Goal: Feedback & Contribution: Leave review/rating

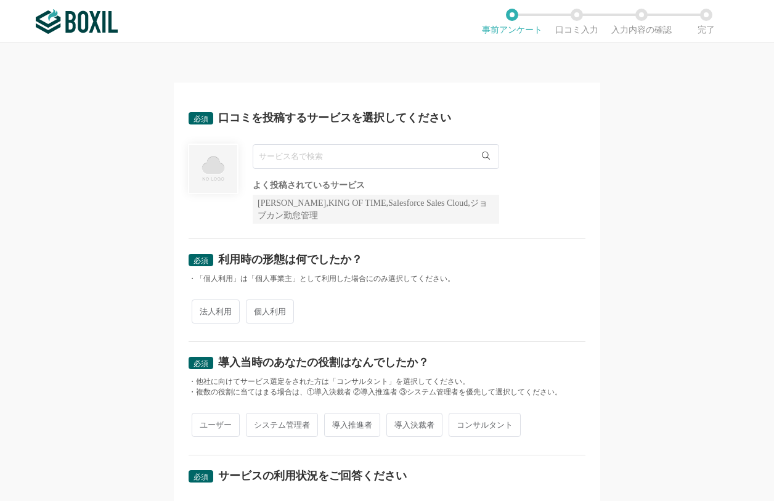
click at [454, 154] on input "text" at bounding box center [376, 156] width 246 height 25
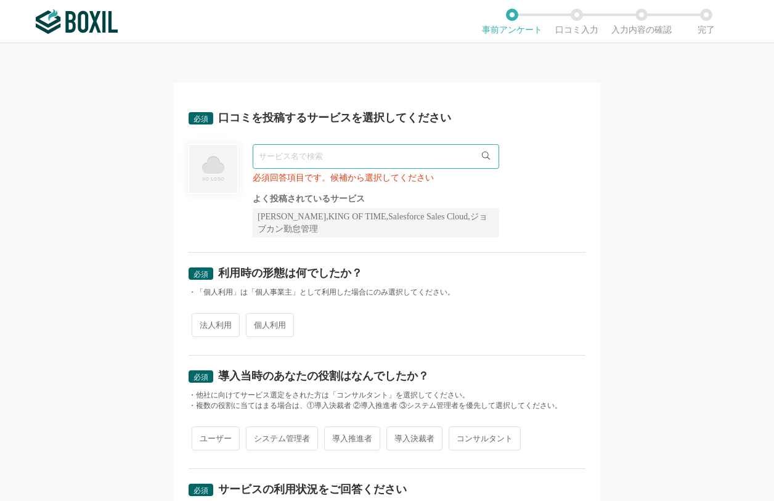
click at [133, 362] on div "必須 口コミを投稿するサービスを選択してください 必須回答項目です。候補から選択してください よく投稿されているサービス Sansan,KING OF TIM…" at bounding box center [387, 272] width 774 height 458
click at [295, 156] on input "text" at bounding box center [376, 156] width 246 height 25
paste input "ロボパット"
click at [293, 181] on span "RPAロボパットDX" at bounding box center [299, 182] width 67 height 8
type input "RPAロボパットDX"
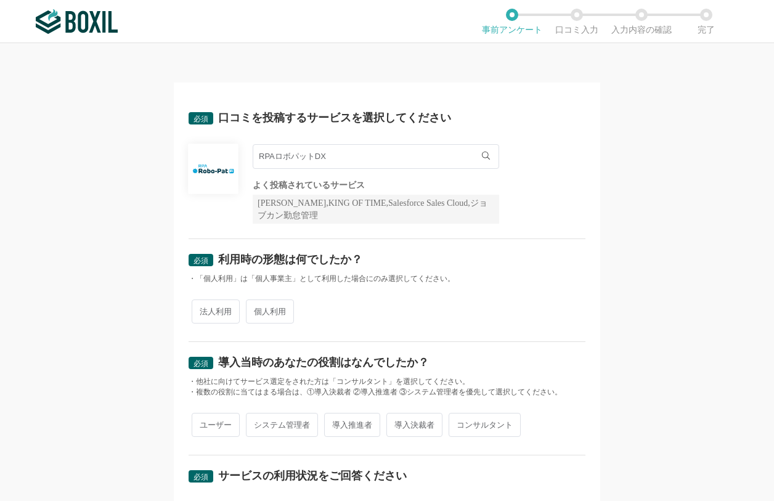
click at [212, 315] on span "法人利用" at bounding box center [216, 311] width 48 height 24
click at [203, 309] on input "法人利用" at bounding box center [199, 305] width 8 height 8
radio input "true"
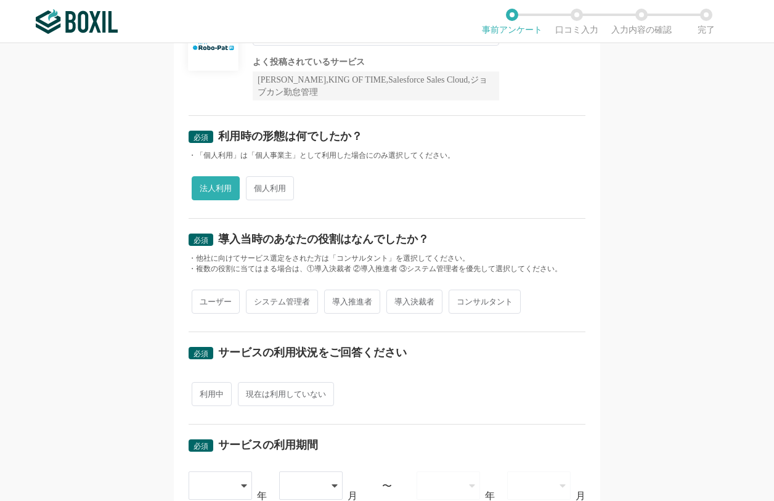
click at [408, 304] on span "導入決裁者" at bounding box center [414, 302] width 56 height 24
click at [397, 299] on input "導入決裁者" at bounding box center [393, 295] width 8 height 8
radio input "true"
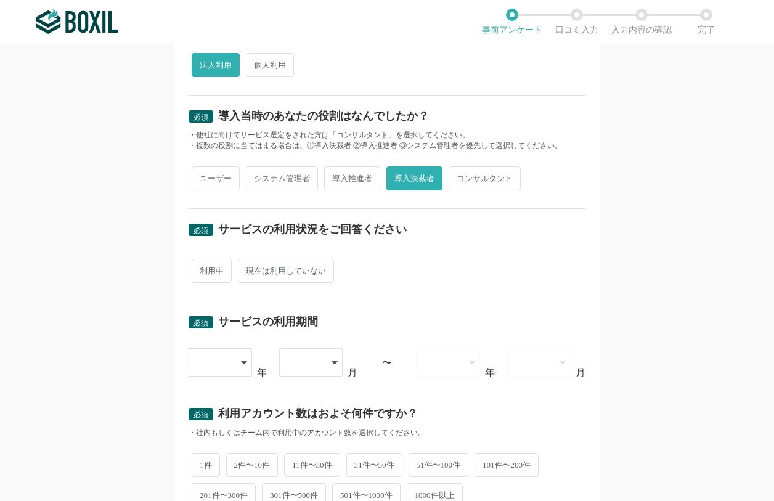
click at [204, 268] on span "利用中" at bounding box center [212, 271] width 40 height 24
click at [203, 268] on input "利用中" at bounding box center [199, 265] width 8 height 8
radio input "true"
click at [242, 363] on icon at bounding box center [245, 362] width 6 height 10
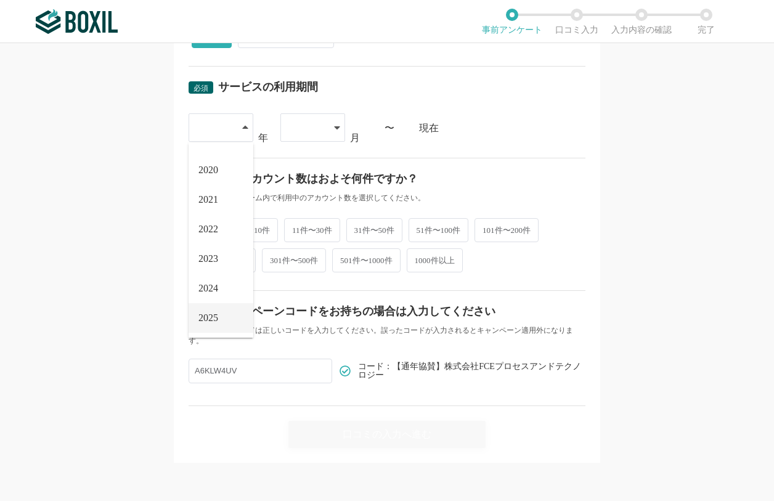
click at [206, 317] on span "2025" at bounding box center [208, 318] width 20 height 10
click at [301, 123] on div at bounding box center [306, 127] width 36 height 27
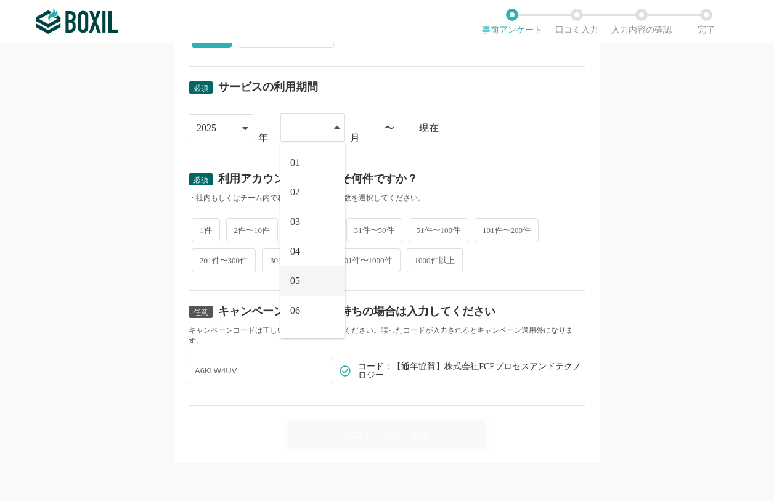
scroll to position [81, 0]
click at [302, 257] on li "07" at bounding box center [312, 259] width 65 height 30
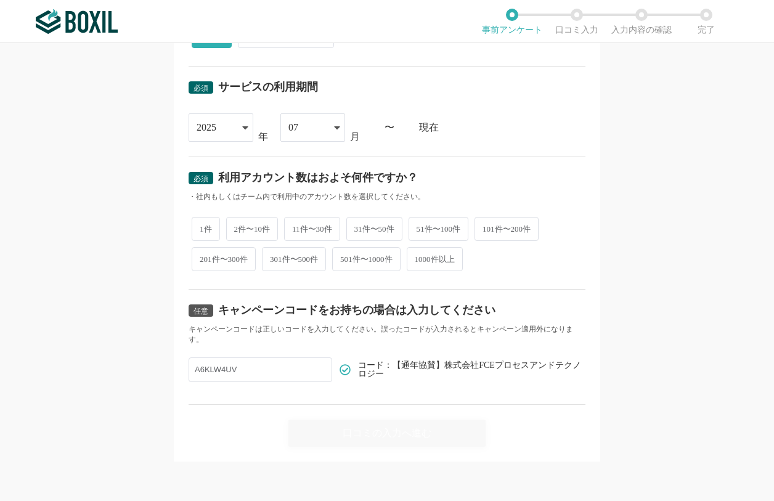
click at [200, 233] on span "1件" at bounding box center [206, 229] width 28 height 24
click at [200, 227] on input "1件" at bounding box center [199, 223] width 8 height 8
radio input "true"
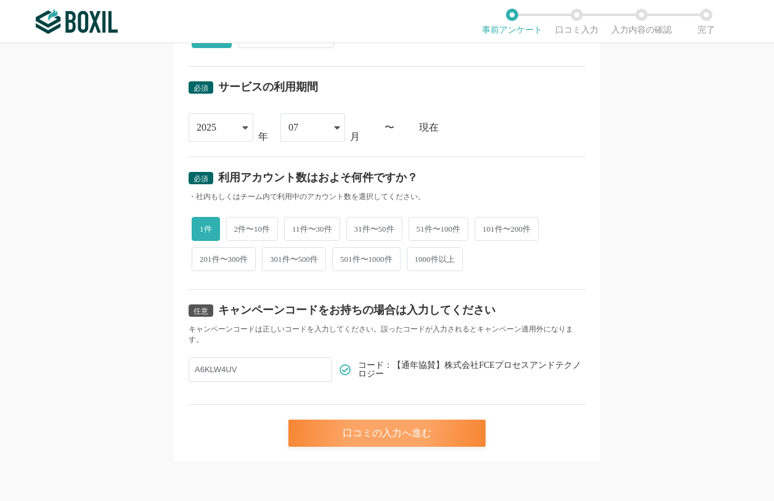
click at [407, 426] on div "口コミの入力へ進む" at bounding box center [386, 433] width 197 height 27
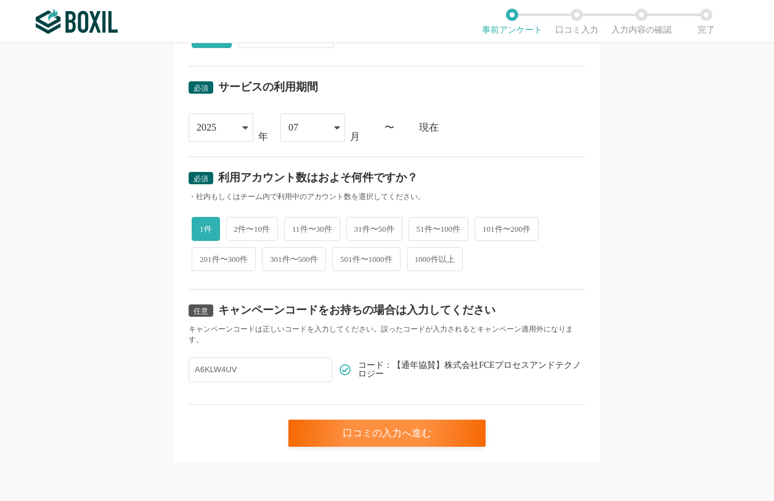
scroll to position [0, 0]
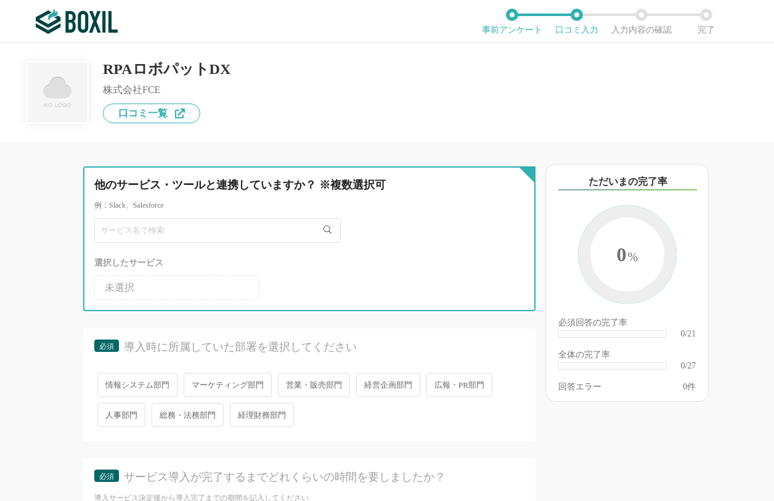
click at [209, 225] on input "text" at bounding box center [217, 230] width 246 height 25
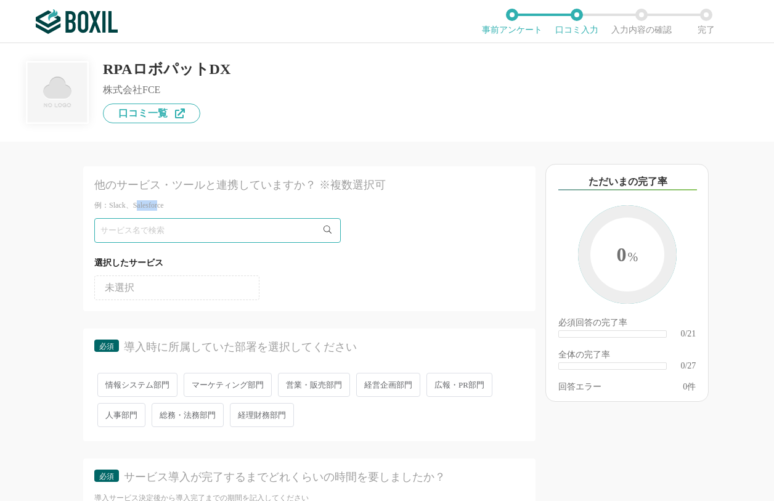
drag, startPoint x: 138, startPoint y: 203, endPoint x: 168, endPoint y: 202, distance: 29.6
click at [167, 202] on div "例：Slack、Salesforce" at bounding box center [309, 205] width 430 height 10
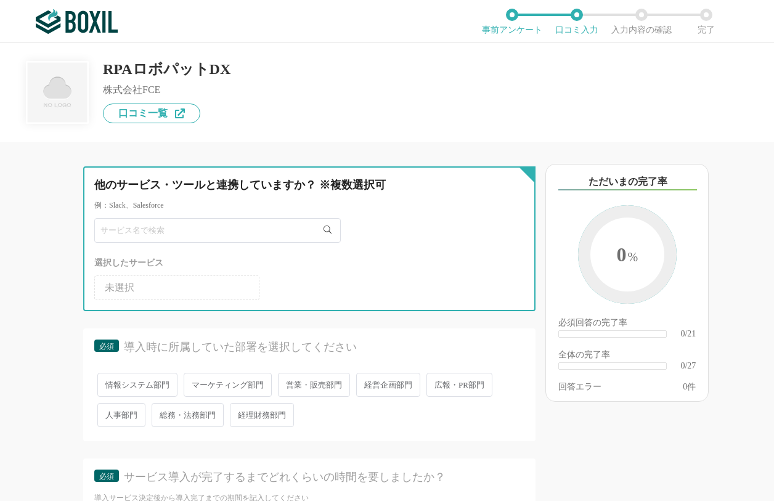
drag, startPoint x: 168, startPoint y: 202, endPoint x: 149, endPoint y: 237, distance: 39.7
click at [149, 237] on input "text" at bounding box center [217, 230] width 246 height 25
type input "き"
type input "kintone"
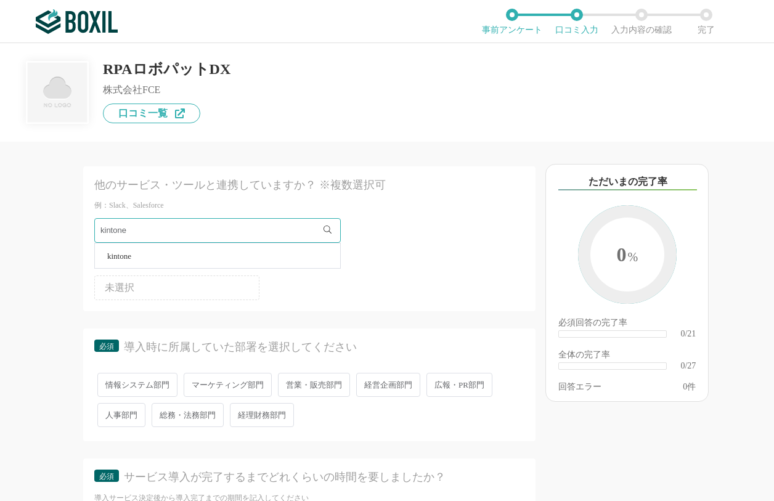
click at [119, 254] on span "kintone" at bounding box center [119, 256] width 24 height 8
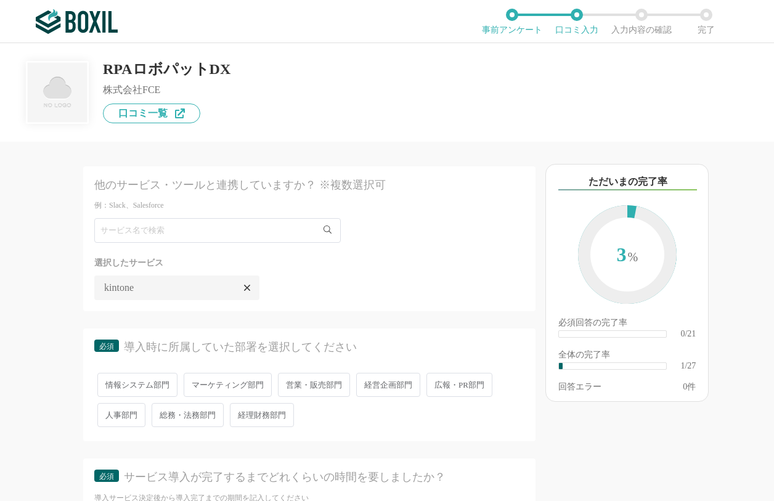
scroll to position [123, 0]
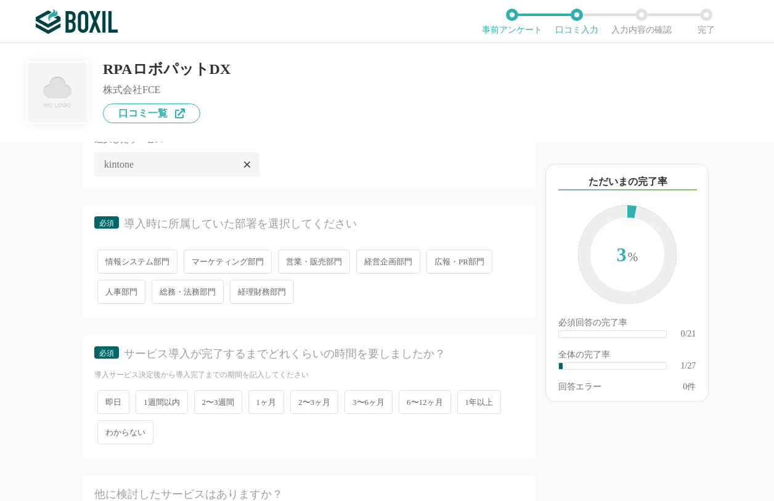
click at [265, 292] on span "経理財務部門" at bounding box center [262, 292] width 64 height 24
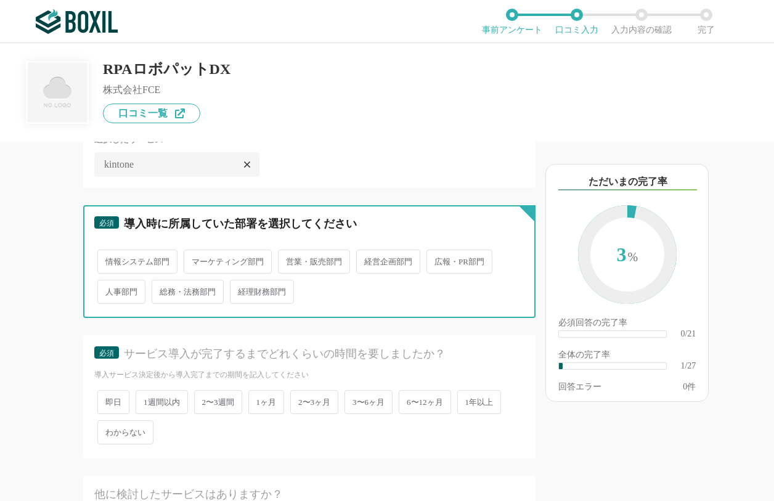
click at [241, 290] on input "経理財務部門" at bounding box center [237, 286] width 8 height 8
radio input "true"
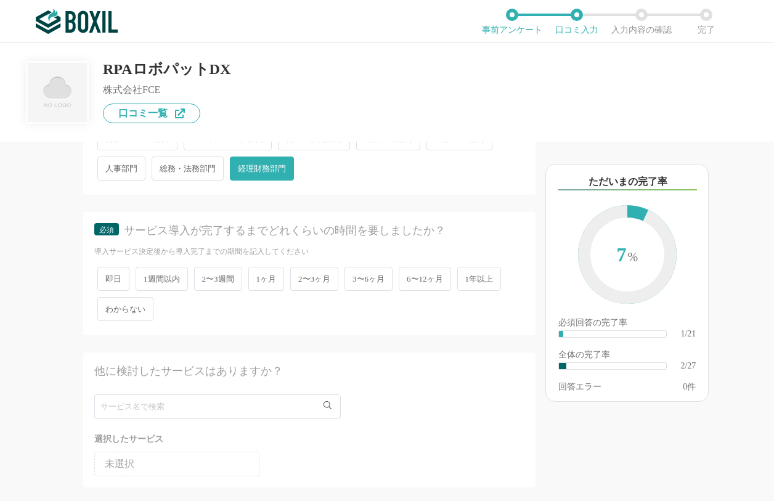
click at [304, 284] on span "2〜3ヶ月" at bounding box center [314, 279] width 48 height 24
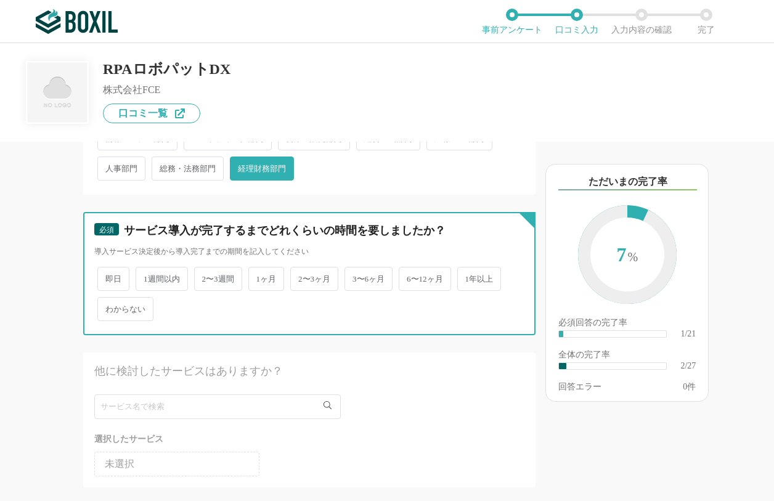
click at [301, 277] on input "2〜3ヶ月" at bounding box center [297, 273] width 8 height 8
radio input "true"
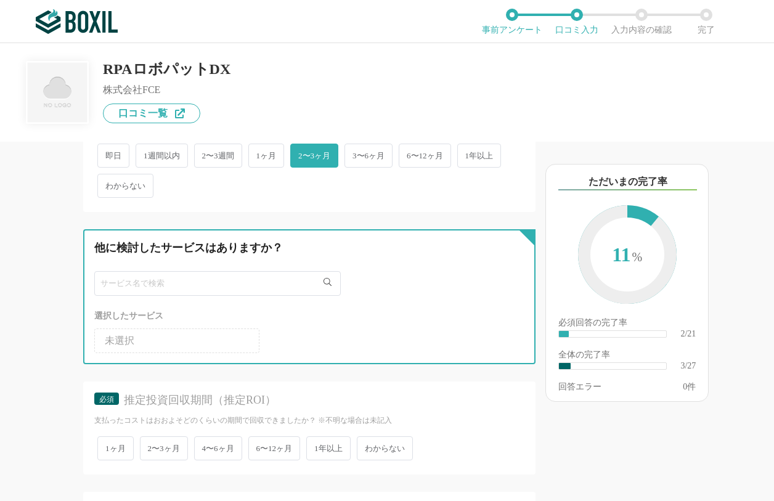
click at [128, 286] on input "text" at bounding box center [217, 283] width 246 height 25
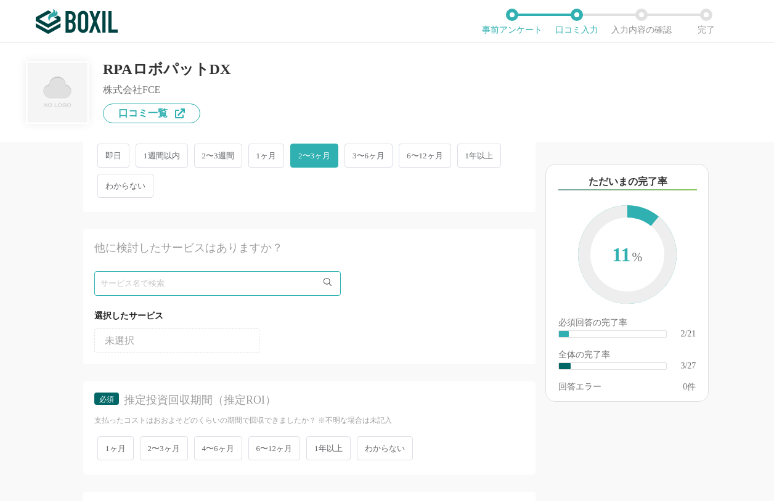
click at [150, 337] on li "未選択" at bounding box center [176, 340] width 165 height 25
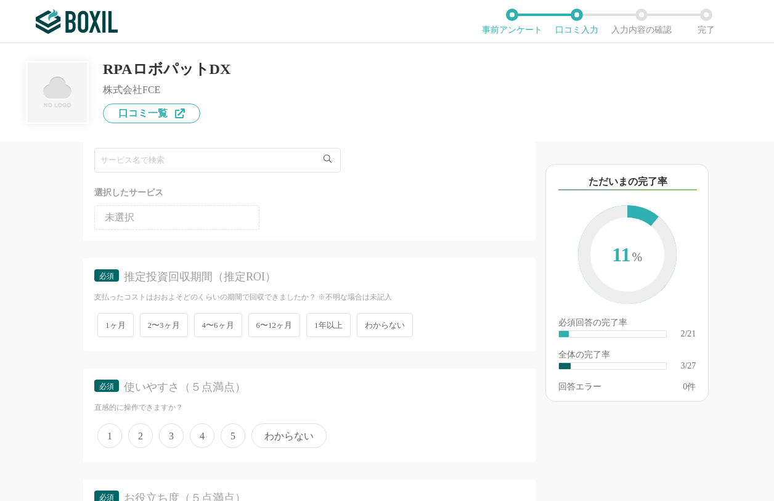
click at [229, 331] on span "4〜6ヶ月" at bounding box center [218, 325] width 48 height 24
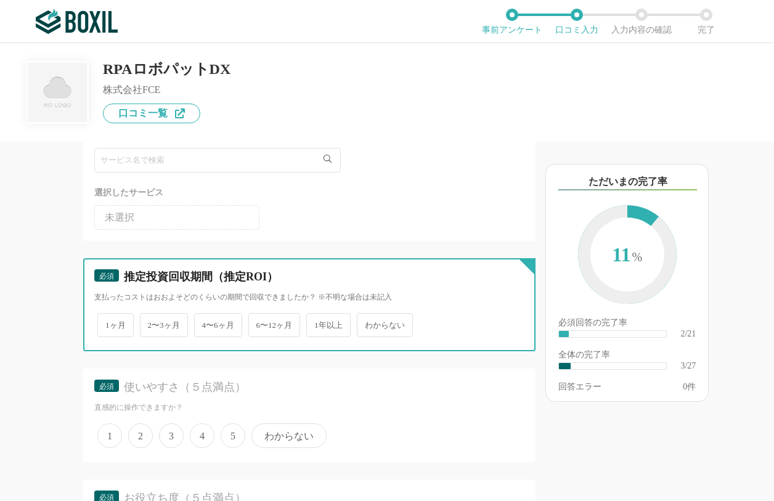
click at [205, 323] on input "4〜6ヶ月" at bounding box center [201, 319] width 8 height 8
radio input "true"
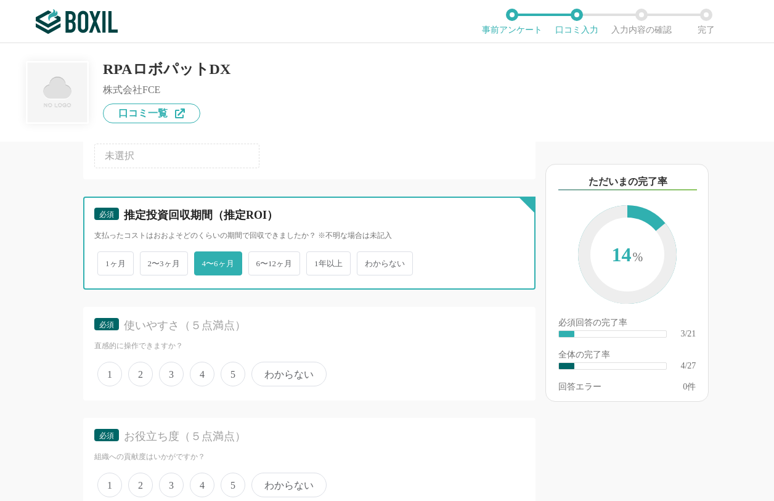
scroll to position [678, 0]
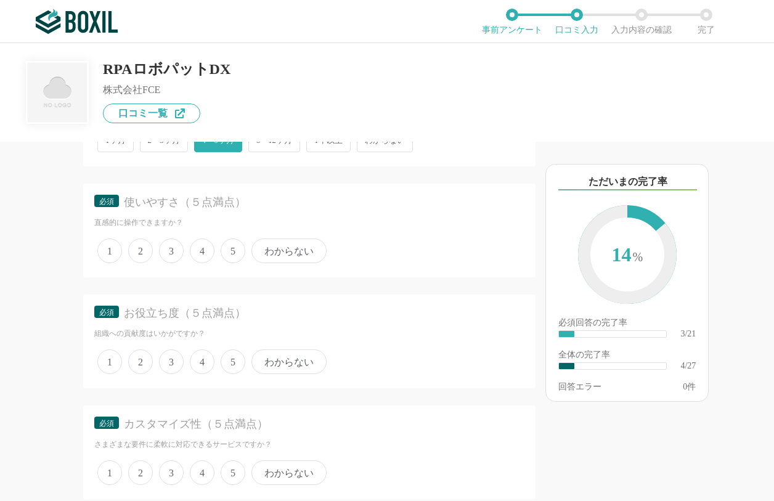
click at [201, 248] on span "4" at bounding box center [202, 250] width 25 height 25
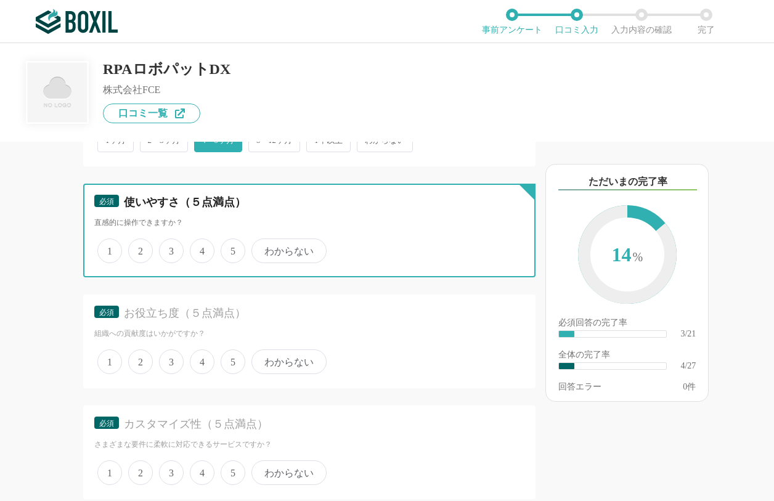
click at [201, 248] on input "4" at bounding box center [197, 244] width 8 height 8
radio input "true"
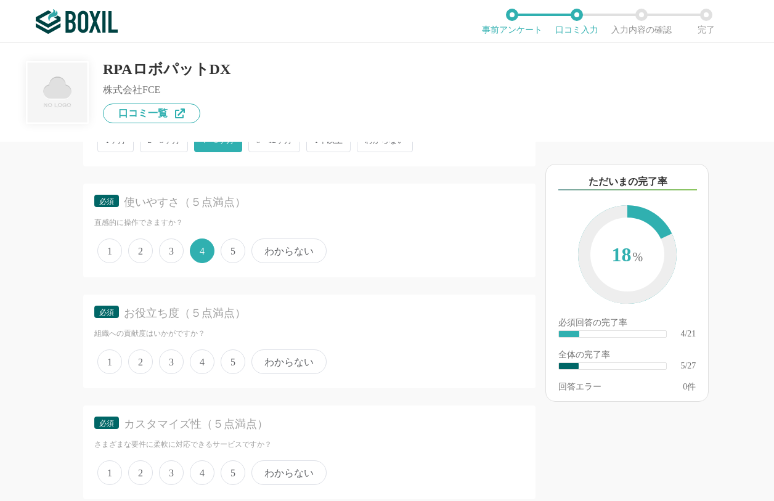
click at [235, 362] on span "5" at bounding box center [233, 361] width 25 height 25
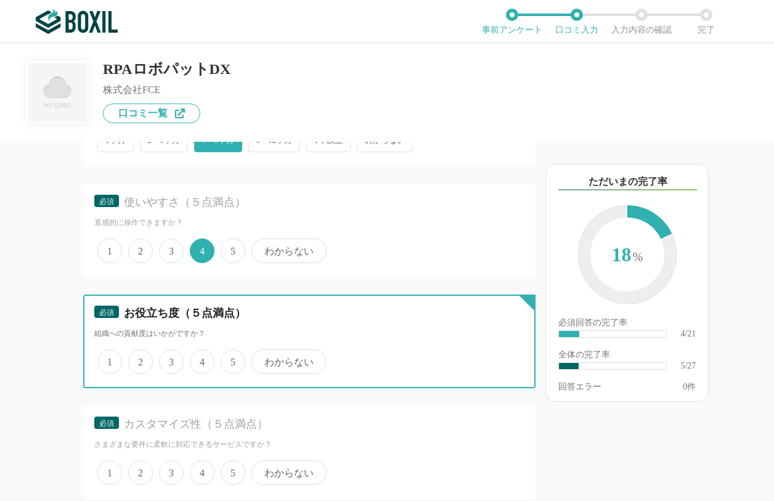
click at [232, 359] on input "5" at bounding box center [228, 355] width 8 height 8
radio input "true"
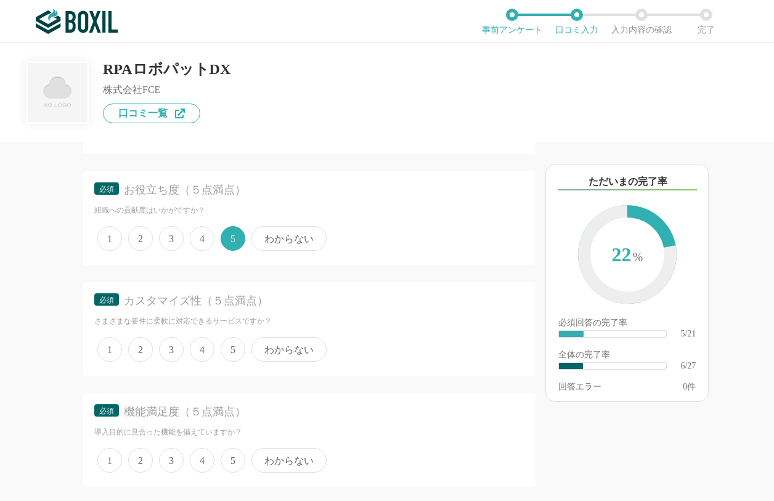
click at [195, 351] on span "4" at bounding box center [202, 349] width 25 height 25
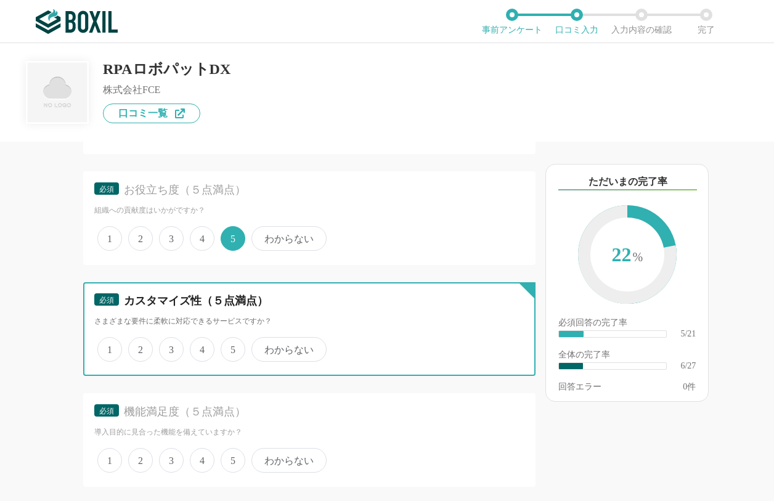
click at [195, 347] on input "4" at bounding box center [197, 343] width 8 height 8
radio input "true"
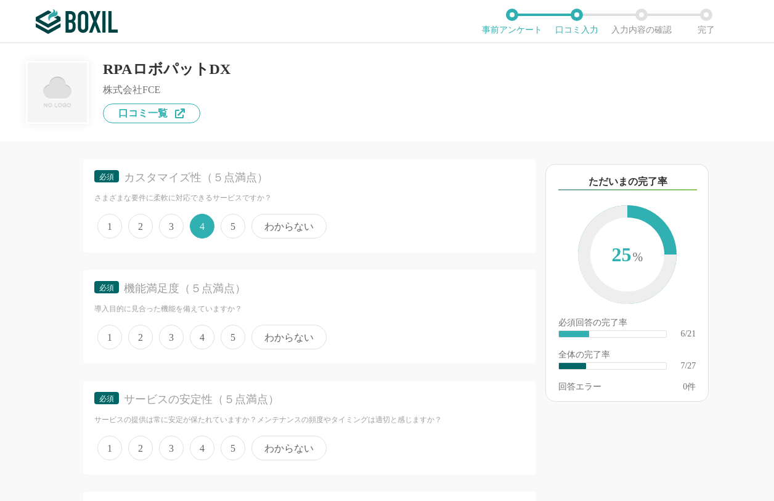
click at [206, 338] on span "4" at bounding box center [202, 337] width 25 height 25
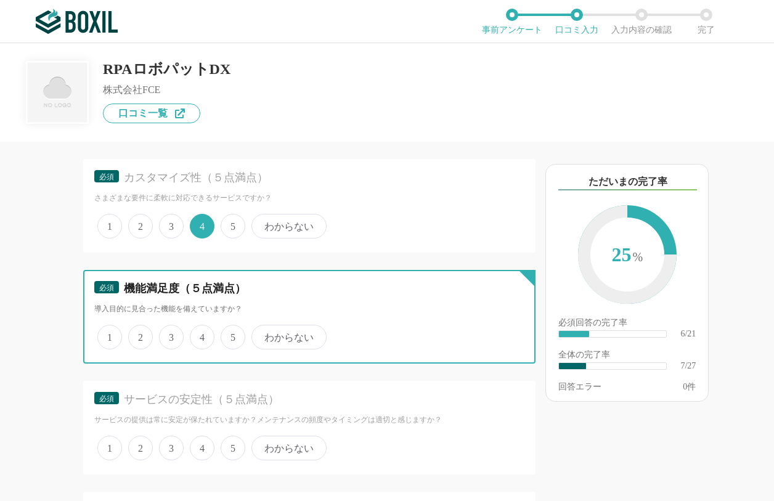
click at [201, 335] on input "4" at bounding box center [197, 331] width 8 height 8
radio input "true"
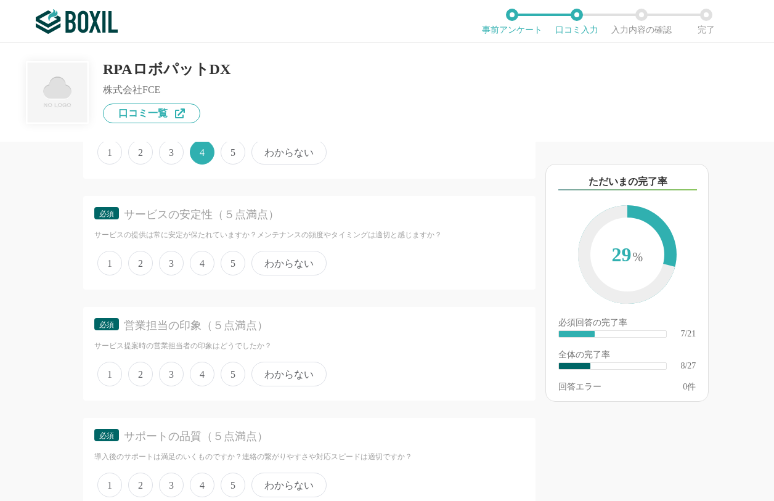
click at [232, 258] on span "5" at bounding box center [233, 263] width 25 height 25
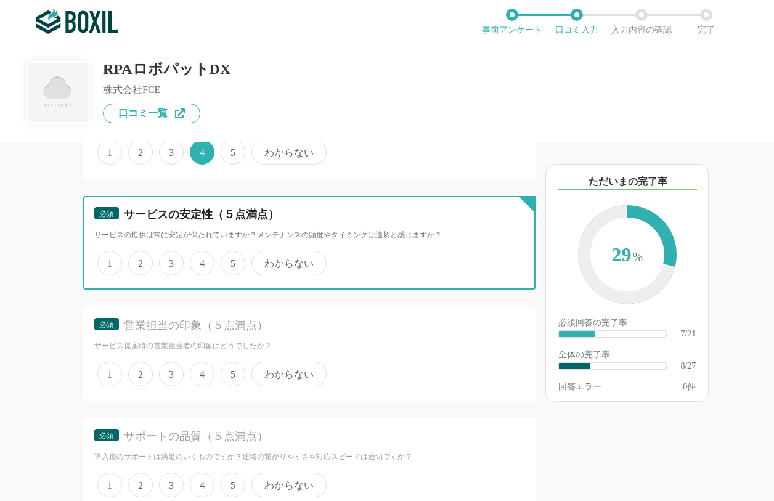
click at [232, 258] on input "5" at bounding box center [228, 257] width 8 height 8
radio input "true"
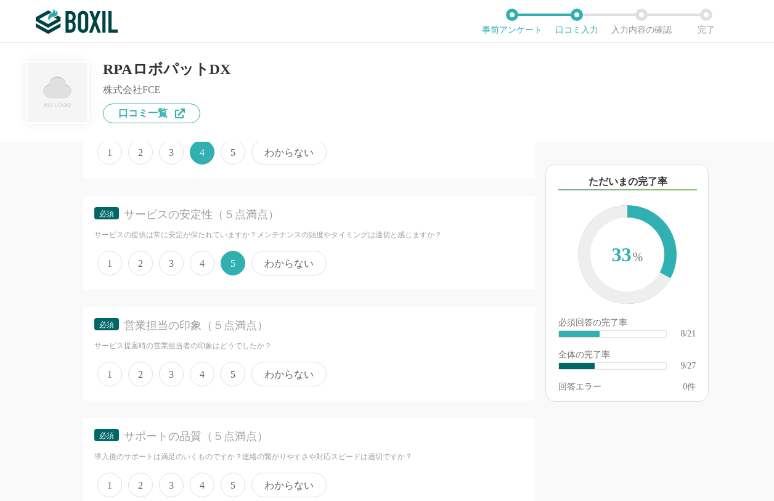
click at [233, 370] on span "5" at bounding box center [233, 374] width 25 height 25
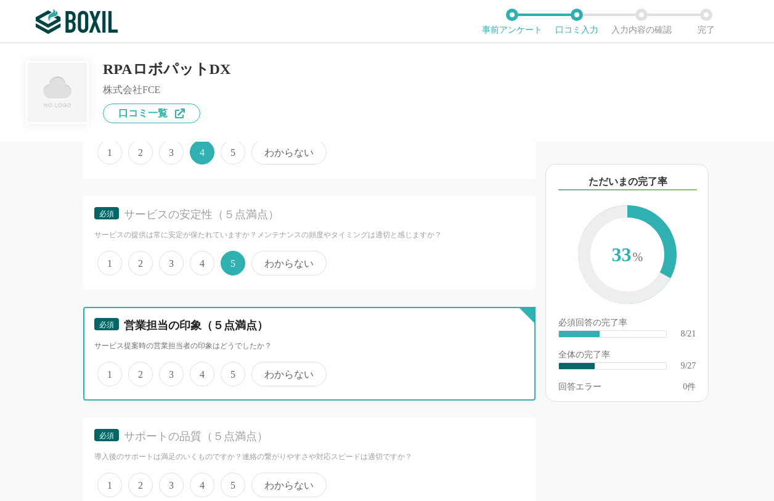
click at [232, 370] on input "5" at bounding box center [228, 367] width 8 height 8
radio input "true"
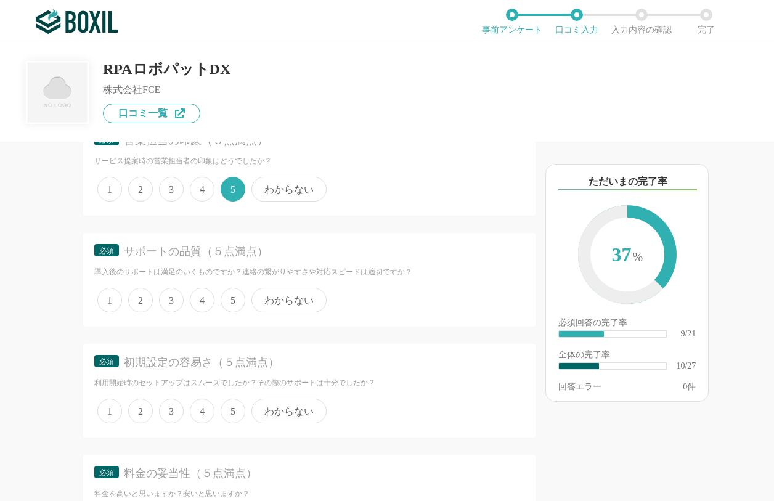
click at [198, 306] on span "4" at bounding box center [202, 300] width 25 height 25
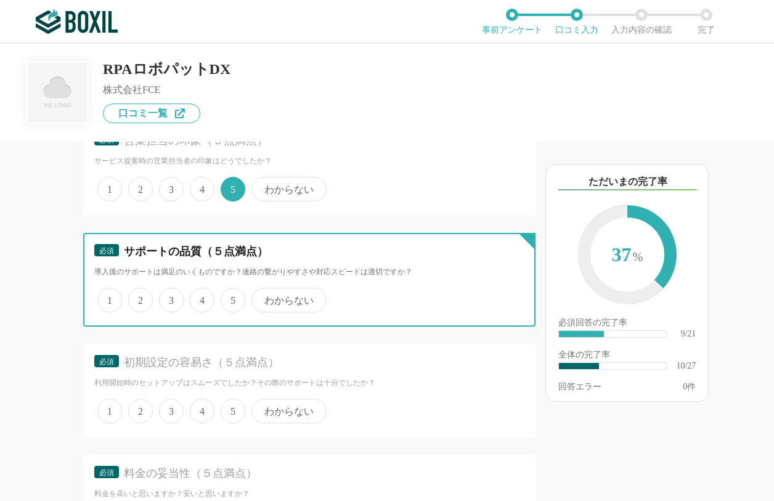
click at [198, 298] on input "4" at bounding box center [197, 294] width 8 height 8
radio input "true"
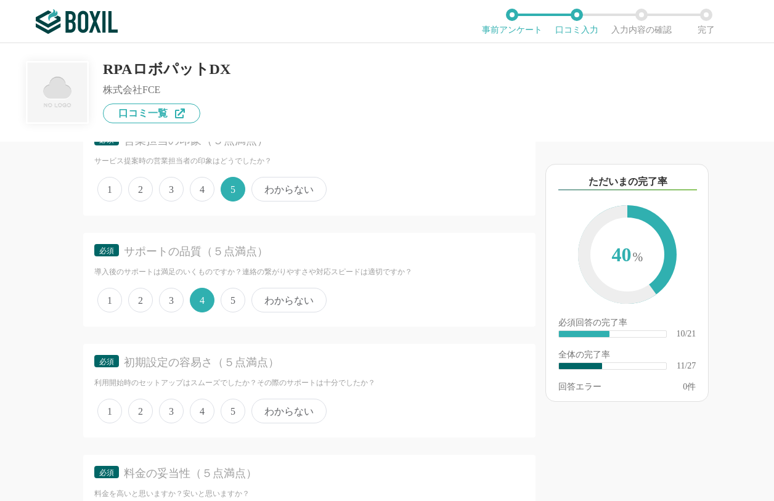
click at [144, 410] on span "2" at bounding box center [140, 411] width 25 height 25
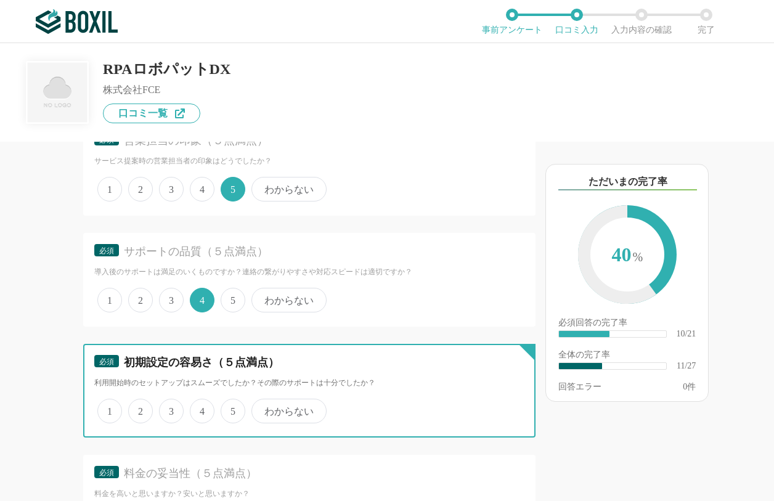
click at [139, 408] on input "2" at bounding box center [135, 404] width 8 height 8
radio input "true"
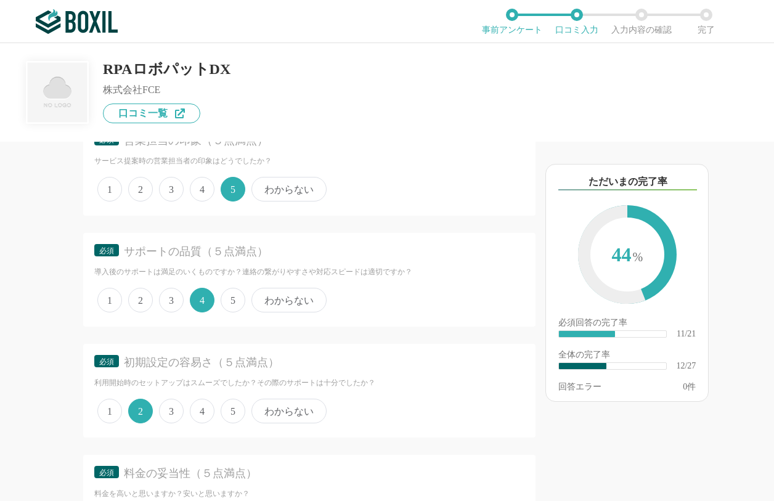
click at [165, 417] on span "3" at bounding box center [171, 411] width 25 height 25
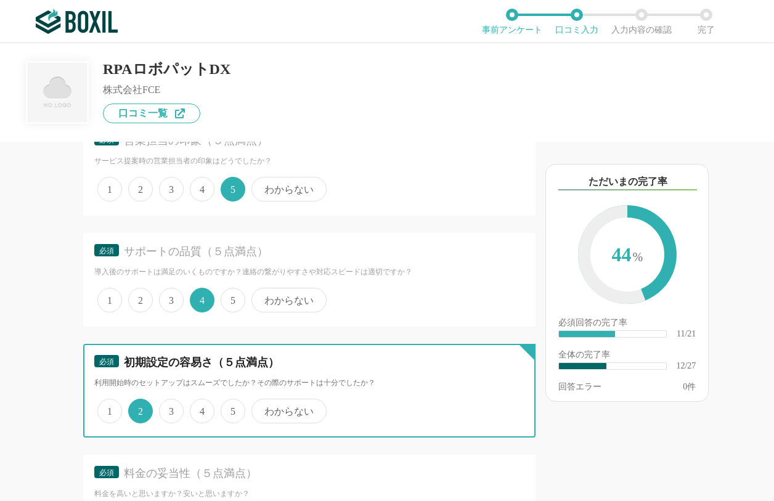
click at [165, 408] on input "3" at bounding box center [166, 404] width 8 height 8
radio input "true"
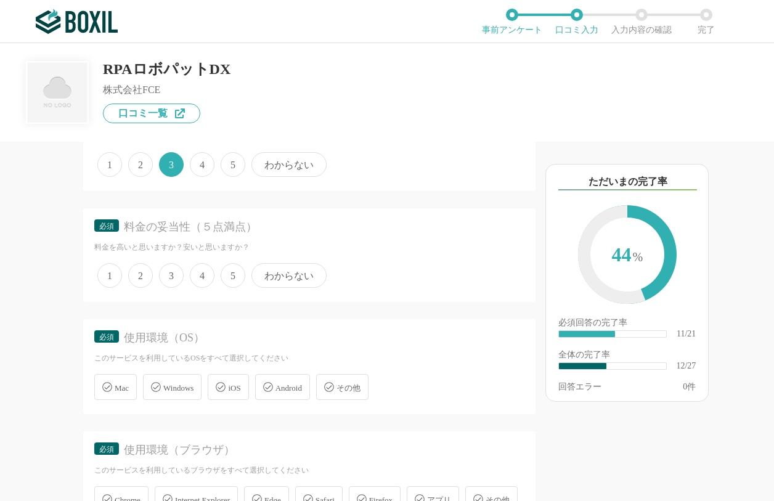
click at [179, 278] on span "3" at bounding box center [171, 275] width 25 height 25
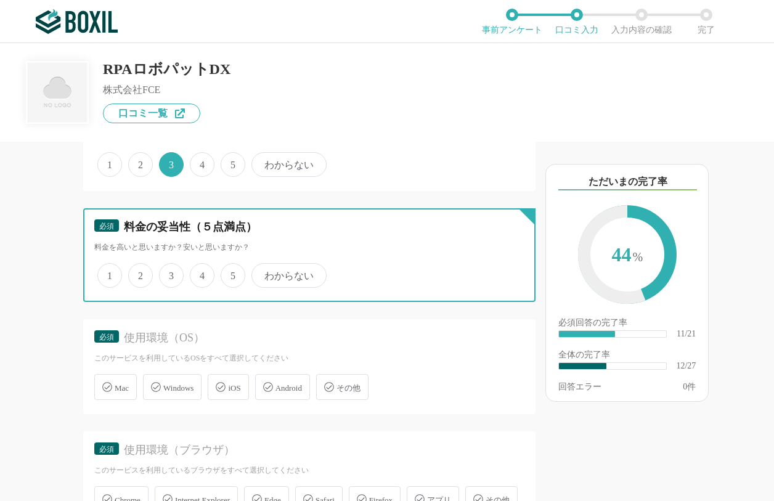
click at [170, 273] on input "3" at bounding box center [166, 269] width 8 height 8
radio input "true"
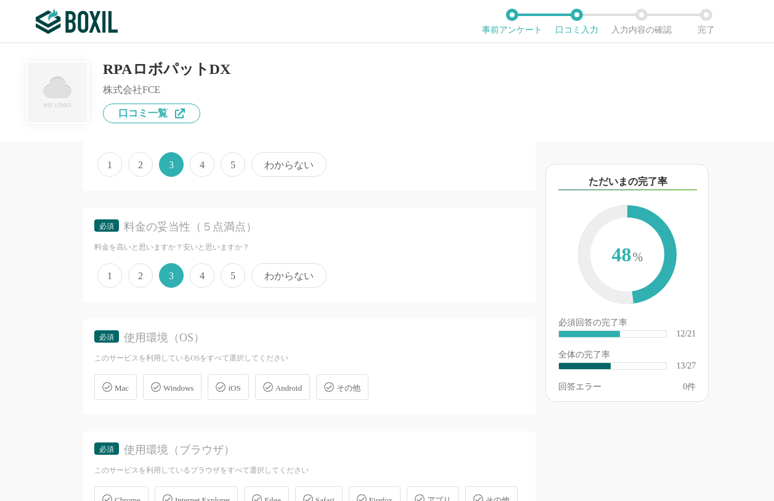
click at [180, 393] on div "Windows" at bounding box center [172, 387] width 59 height 26
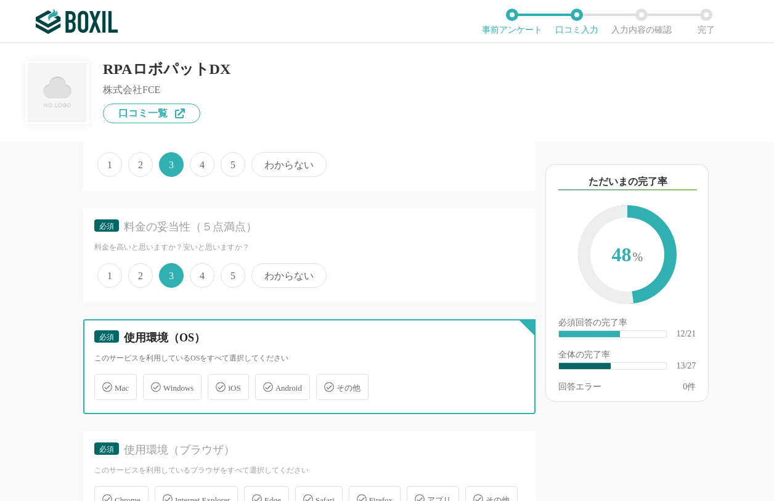
click at [153, 384] on input "Windows" at bounding box center [149, 380] width 8 height 8
checkbox input "true"
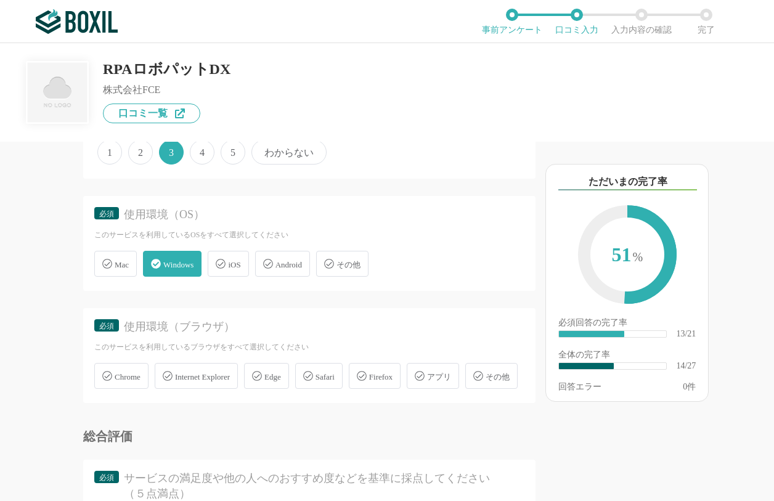
click at [126, 382] on div "Chrome" at bounding box center [121, 376] width 54 height 26
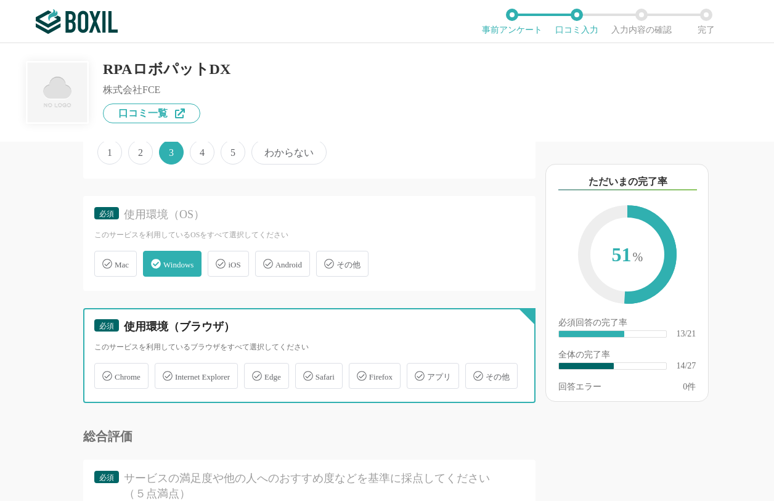
click at [105, 373] on input "Chrome" at bounding box center [101, 369] width 8 height 8
checkbox input "true"
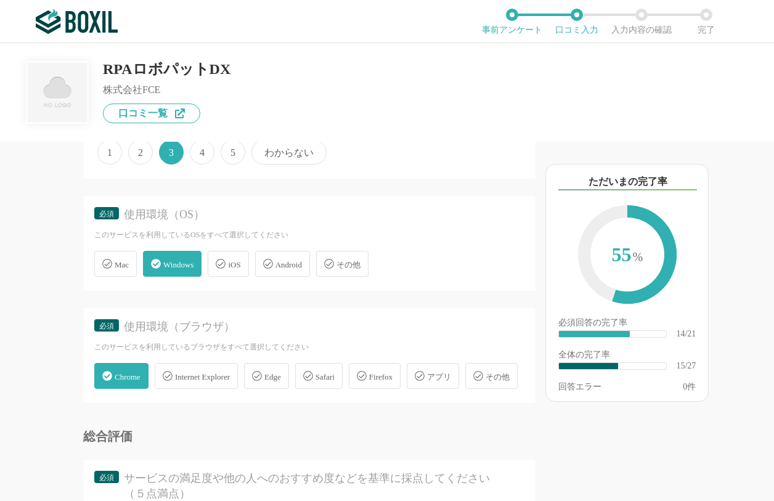
click at [335, 376] on span "Safari" at bounding box center [324, 376] width 19 height 9
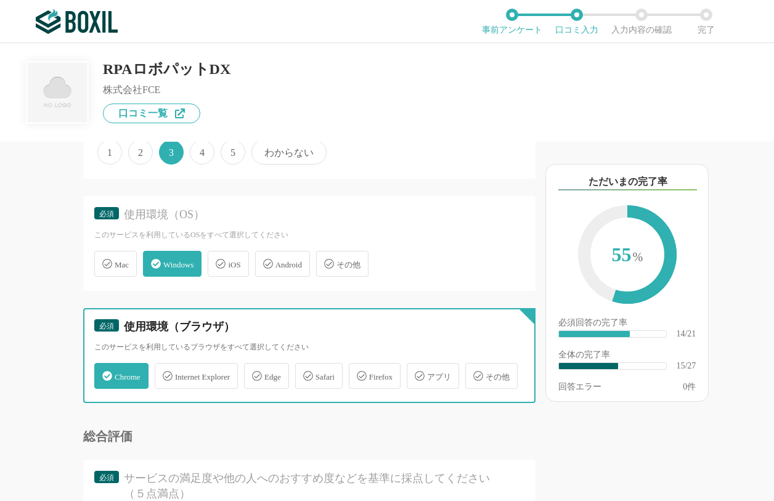
click at [306, 373] on input "Safari" at bounding box center [302, 369] width 8 height 8
checkbox input "true"
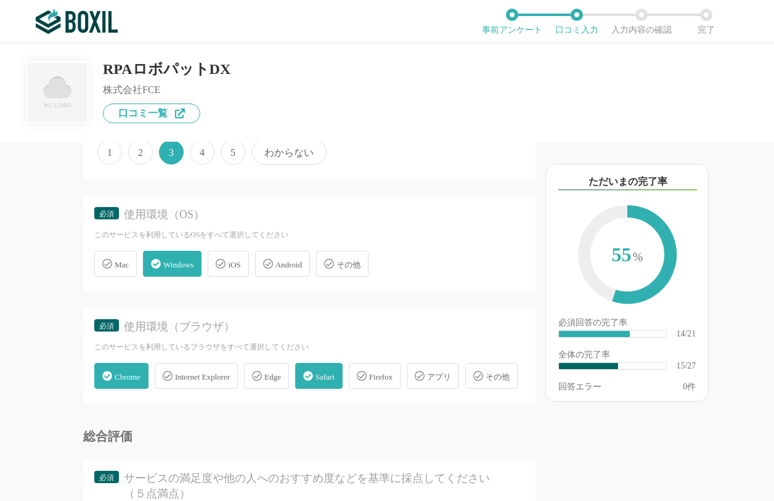
click at [451, 378] on span "アプリ" at bounding box center [439, 376] width 24 height 9
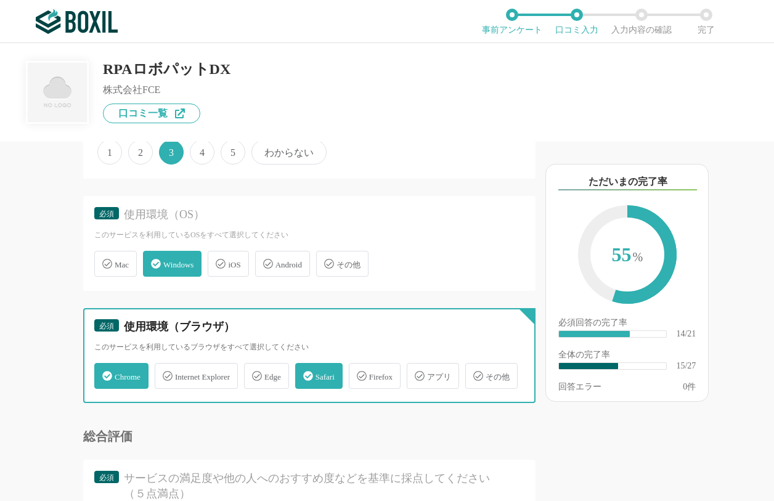
click at [417, 373] on input "アプリ" at bounding box center [413, 369] width 8 height 8
checkbox input "true"
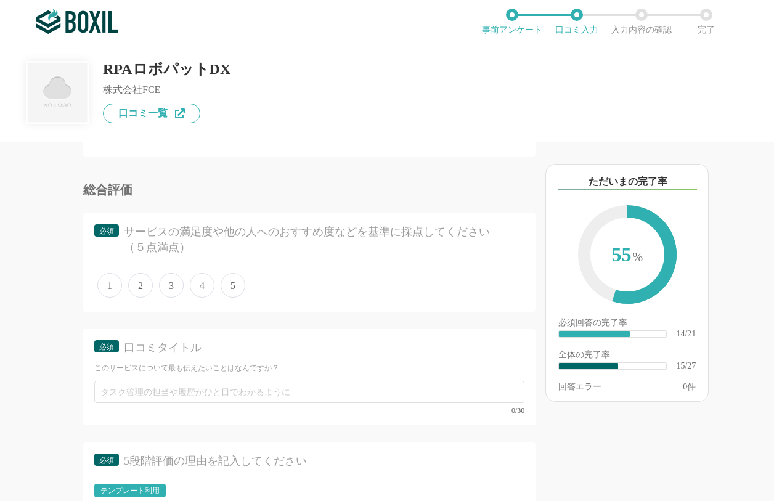
click at [232, 298] on span "5" at bounding box center [233, 285] width 25 height 25
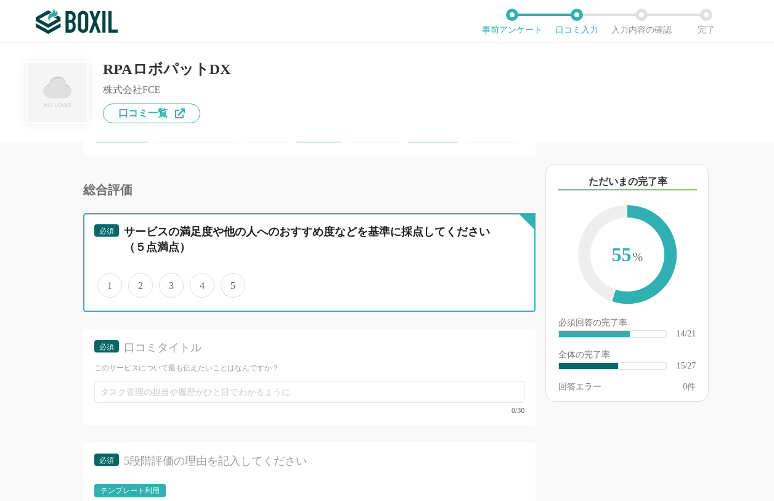
click at [232, 283] on input "5" at bounding box center [228, 279] width 8 height 8
radio input "true"
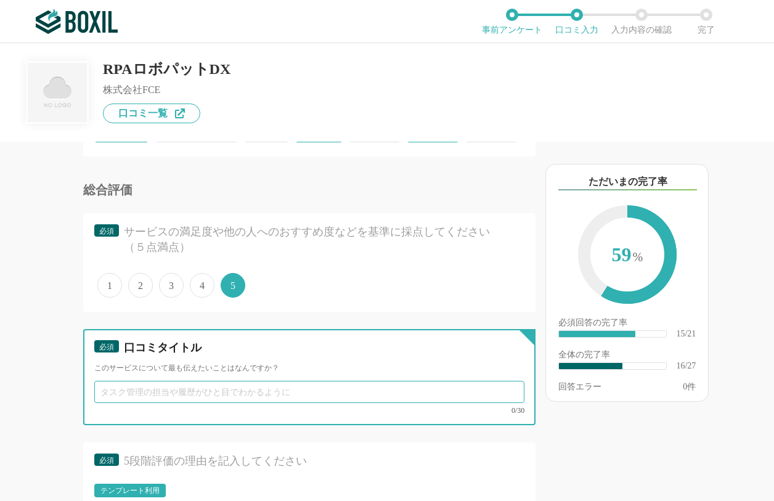
click at [211, 403] on input "text" at bounding box center [309, 392] width 430 height 22
type input "m"
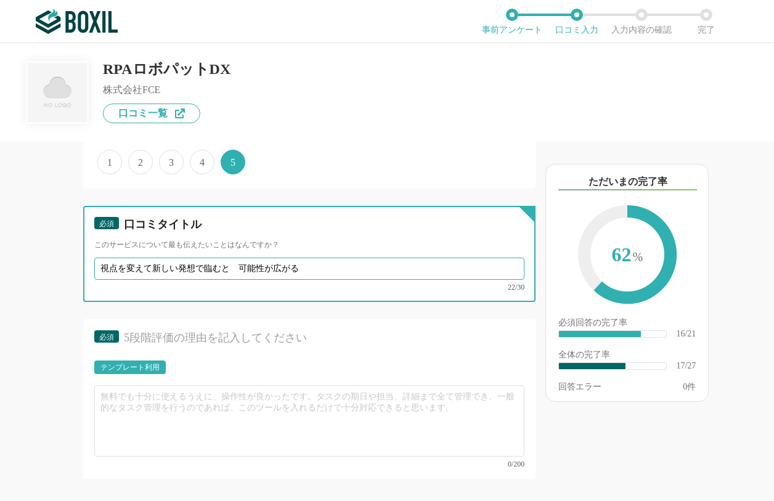
scroll to position [2156, 0]
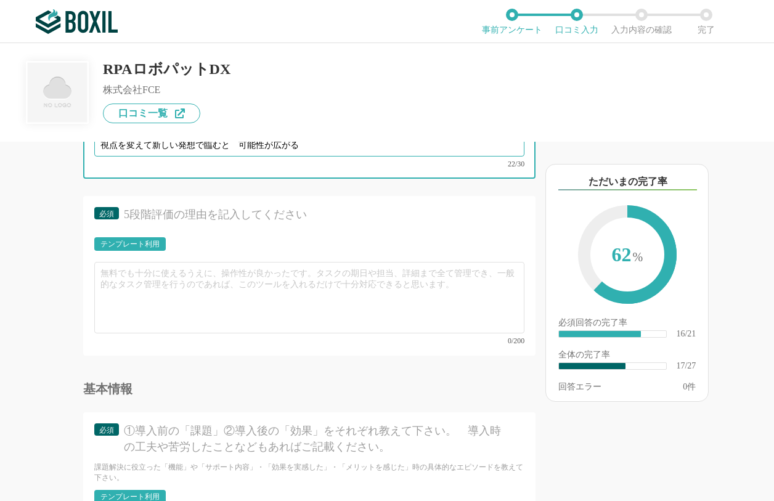
type input "視点を変えて新しい発想で臨むと　可能性が広がる"
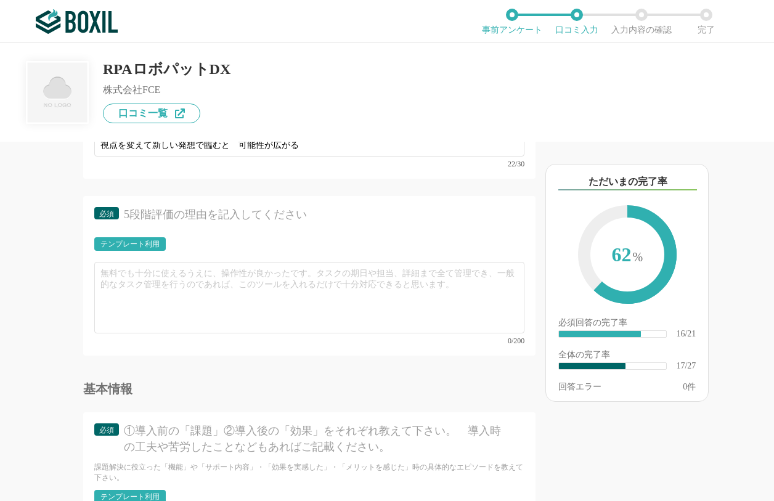
click at [141, 248] on div "テンプレート利用" at bounding box center [129, 243] width 59 height 7
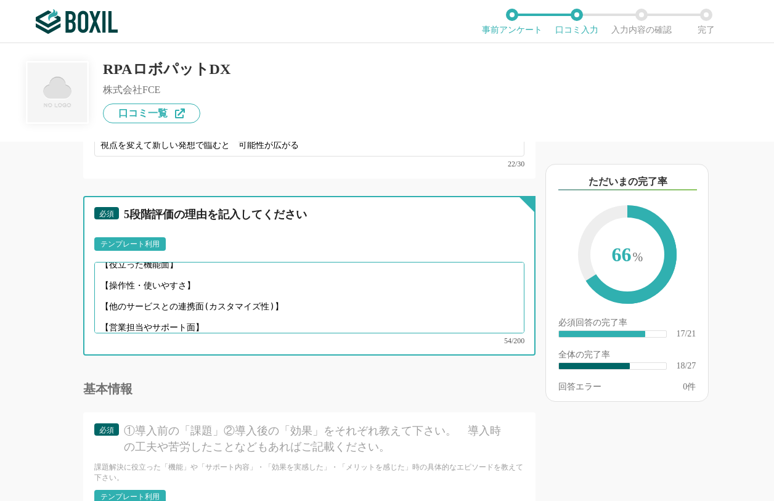
scroll to position [0, 0]
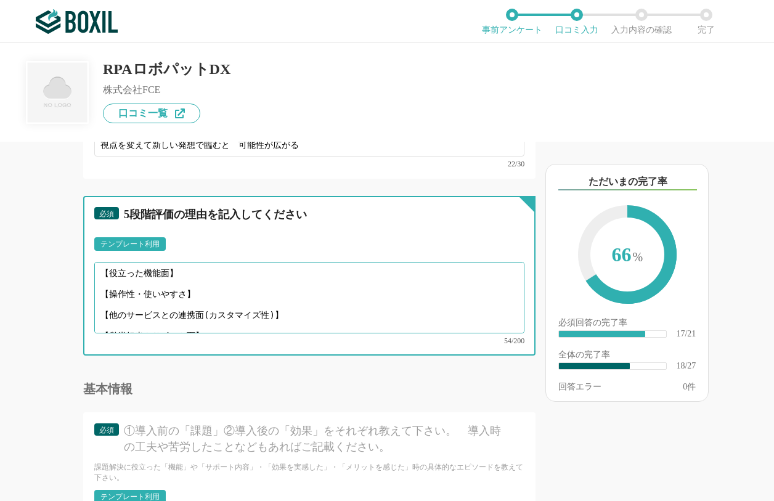
drag, startPoint x: 213, startPoint y: 357, endPoint x: 104, endPoint y: 291, distance: 127.4
click at [104, 291] on div "テンプレート利用 ፠テンプレート文言が変更されてない箇所がある、または使用できないテキスト（記号）が含まれています。 【役立った機能面】 【操作性・使いやすさ…" at bounding box center [309, 290] width 430 height 107
click at [171, 330] on textarea "【役立った機能面】 【操作性・使いやすさ】 【他のサービスとの連携面(カスタマイズ性)】 【営業担当やサポート面】" at bounding box center [309, 297] width 430 height 71
drag, startPoint x: 228, startPoint y: 351, endPoint x: 98, endPoint y: 293, distance: 142.1
click at [98, 293] on div "テンプレート利用 ፠テンプレート文言が変更されてない箇所がある、または使用できないテキスト（記号）が含まれています。 【役立った機能面】 【操作性・使いやすさ…" at bounding box center [309, 290] width 430 height 107
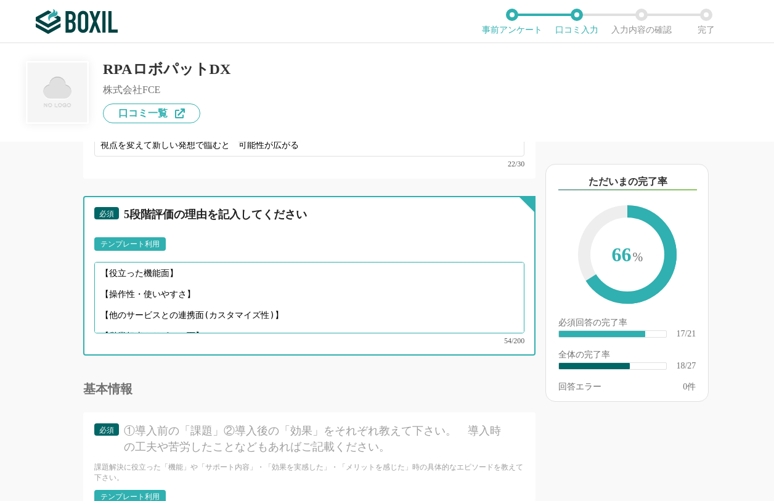
click at [116, 302] on textarea "【役立った機能面】 【操作性・使いやすさ】 【他のサービスとの連携面(カスタマイズ性)】 【営業担当やサポート面】" at bounding box center [309, 297] width 430 height 71
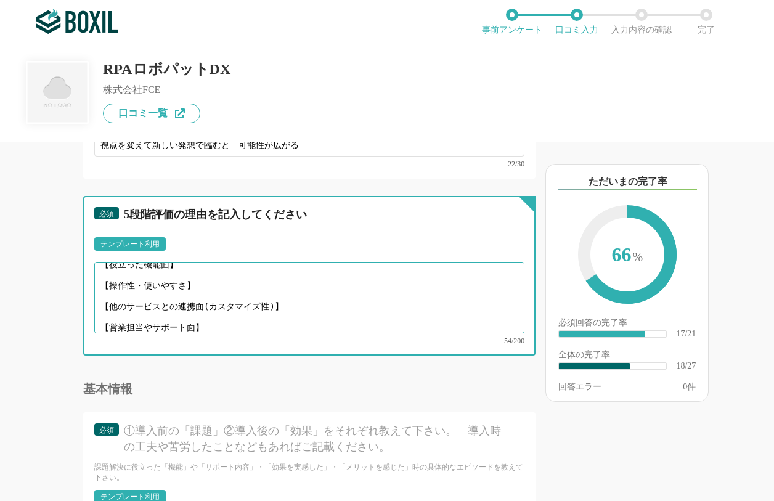
drag, startPoint x: 102, startPoint y: 304, endPoint x: 248, endPoint y: 397, distance: 173.6
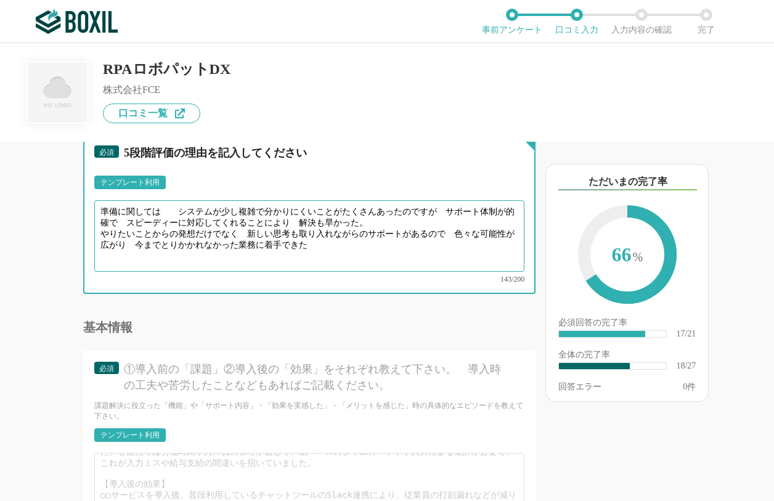
scroll to position [2341, 0]
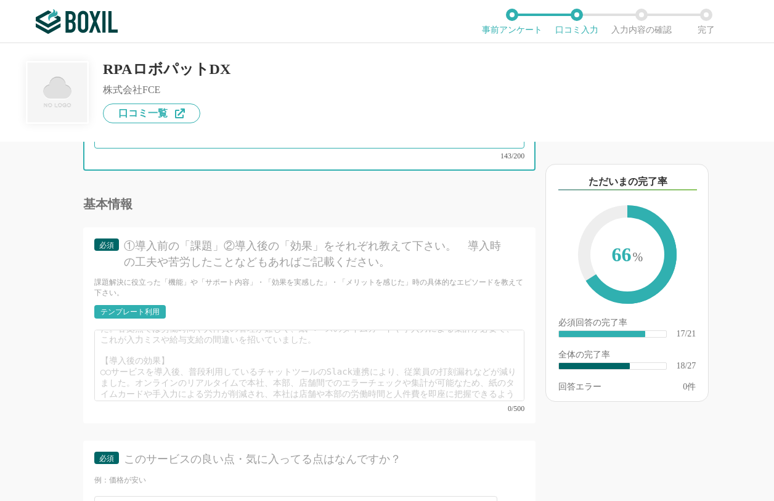
type textarea "準備に関しては　　システムが少し複雑で分かりにくいことがたくさんあったのですが　サポート体制が的確で　スピーディーに対応してくれることにより　解決も早かった。…"
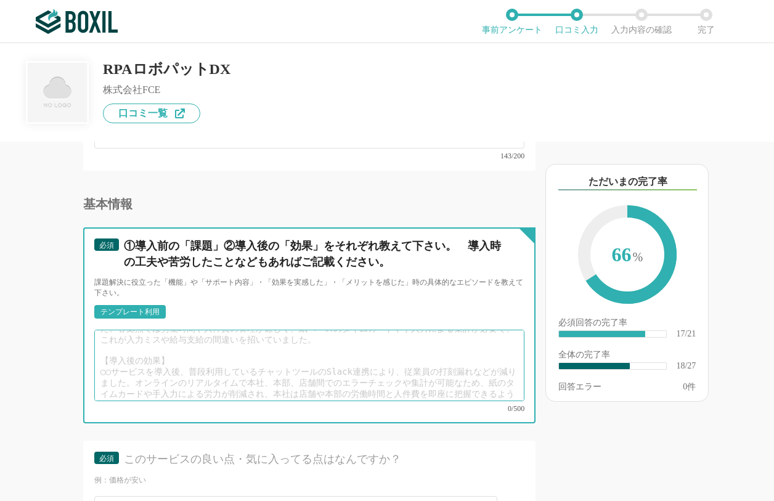
click at [153, 383] on textarea at bounding box center [309, 365] width 430 height 71
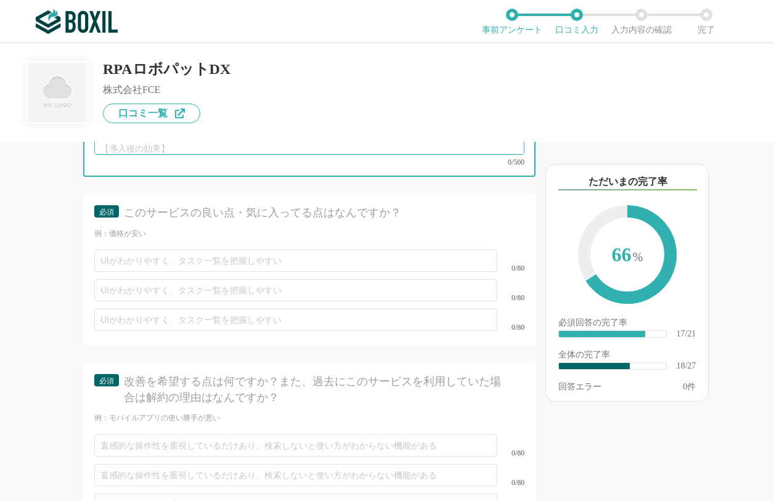
scroll to position [2464, 0]
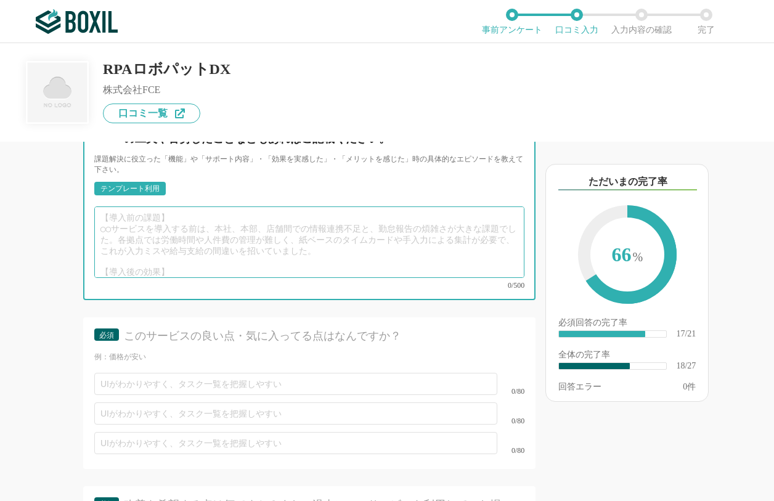
click at [154, 262] on textarea at bounding box center [309, 241] width 430 height 71
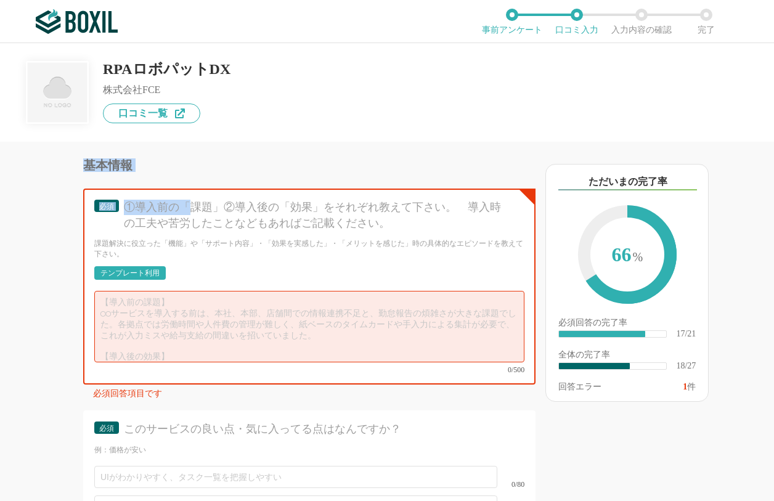
scroll to position [2336, 0]
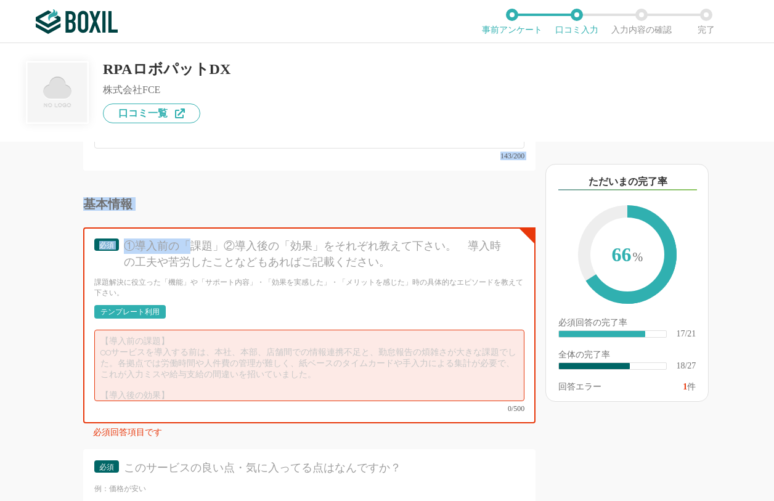
drag, startPoint x: 190, startPoint y: 148, endPoint x: 218, endPoint y: 149, distance: 28.3
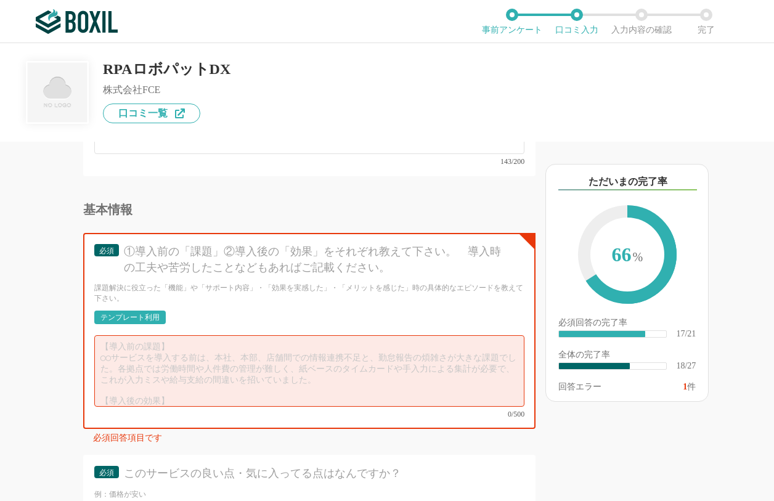
click at [203, 282] on div "必須 ①導入前の「課題」②導入後の「効果」をそれぞれ教えて下さい。　導入時の工夫や苦労したことなどもあればご記載ください。" at bounding box center [309, 263] width 430 height 38
drag, startPoint x: 192, startPoint y: 275, endPoint x: 210, endPoint y: 278, distance: 18.1
click at [210, 275] on div "①導入前の「課題」②導入後の「効果」をそれぞれ教えて下さい。　導入時の工夫や苦労したことなどもあればご記載ください。" at bounding box center [317, 259] width 387 height 31
drag, startPoint x: 125, startPoint y: 271, endPoint x: 222, endPoint y: 279, distance: 97.7
click at [222, 275] on div "①導入前の「課題」②導入後の「効果」をそれぞれ教えて下さい。　導入時の工夫や苦労したことなどもあればご記載ください。" at bounding box center [317, 259] width 387 height 31
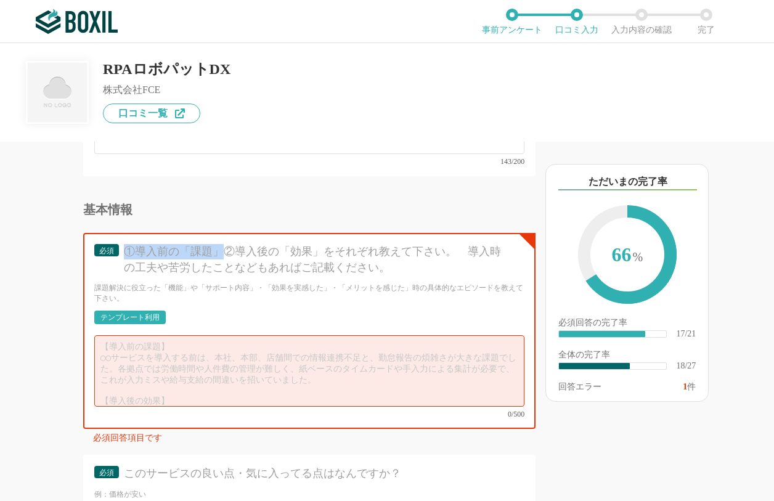
copy div "①導入前の「課題」"
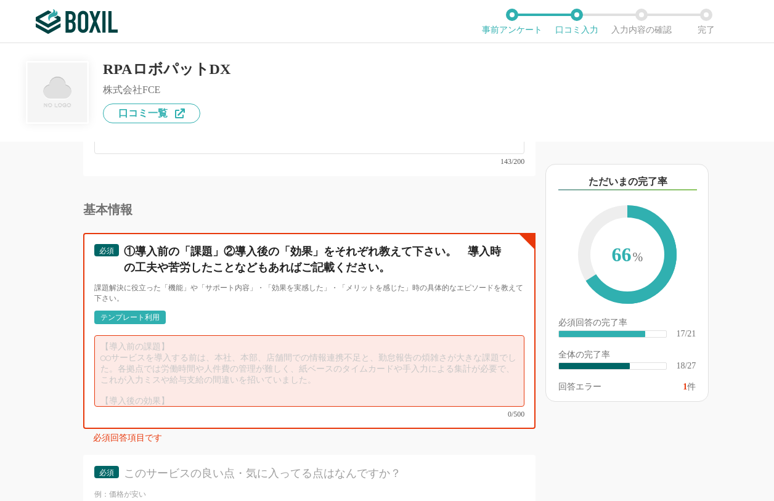
click at [137, 381] on textarea at bounding box center [309, 370] width 430 height 71
paste textarea "①導入前の「課題」"
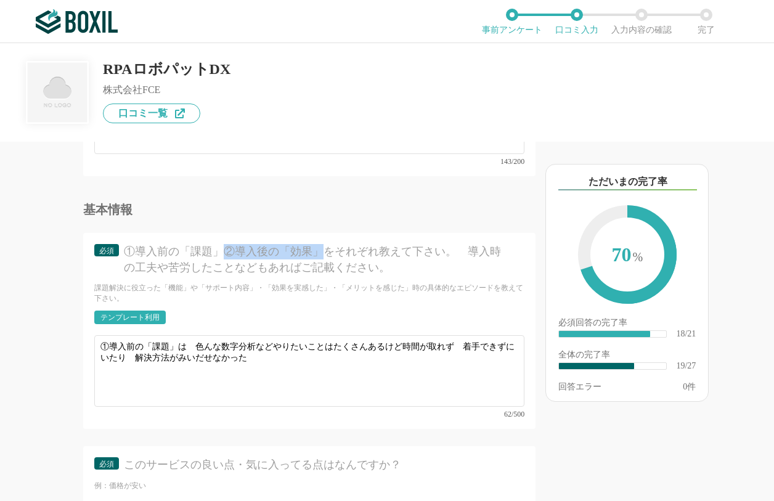
drag, startPoint x: 222, startPoint y: 276, endPoint x: 320, endPoint y: 284, distance: 98.3
click at [320, 275] on div "①導入前の「課題」②導入後の「効果」をそれぞれ教えて下さい。　導入時の工夫や苦労したことなどもあればご記載ください。" at bounding box center [317, 259] width 387 height 31
copy div "②導入後の「効果」"
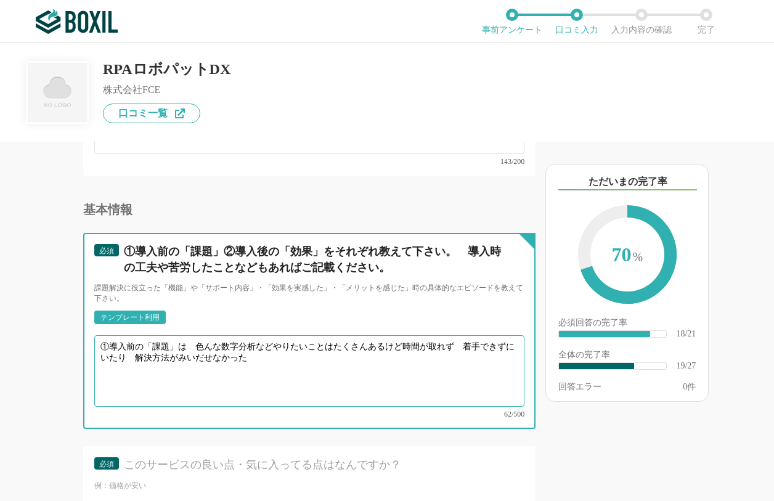
click at [107, 396] on textarea "①導入前の「課題」は　色んな数字分析などやりたいことはたくさんあるけど時間が取れず　着手できずにいたり　解決方法がみいだせなかった" at bounding box center [309, 370] width 430 height 71
paste textarea "②導入後の「効果」"
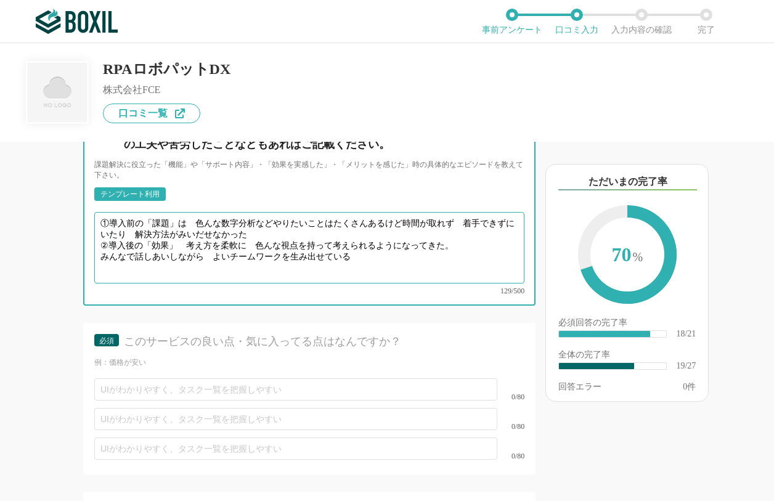
scroll to position [2520, 0]
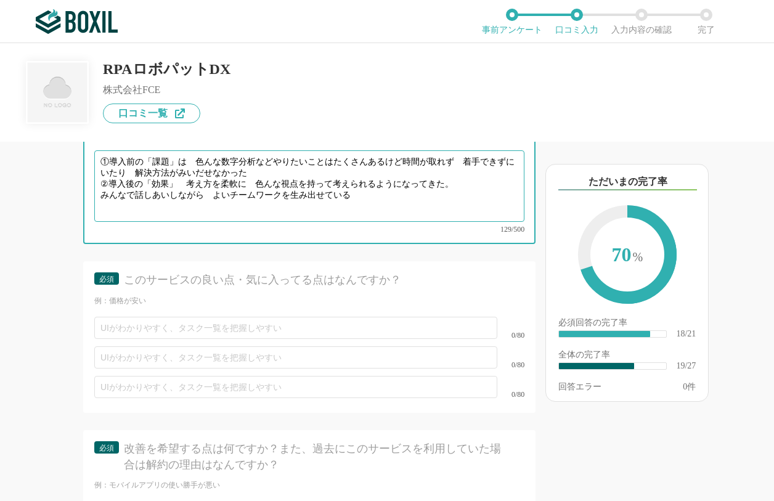
type textarea "①導入前の「課題」は　色んな数字分析などやりたいことはたくさんあるけど時間が取れず　着手できずにいたり　解決方法がみいだせなかった ②導入後の「効果」　考え方…"
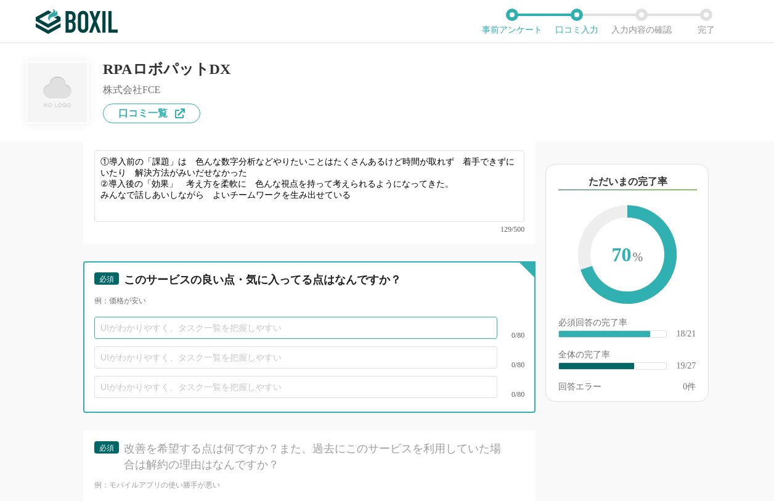
click at [174, 339] on input "text" at bounding box center [295, 328] width 403 height 22
type input "ｋ"
type input "Excel管理に関して　活用しやすい"
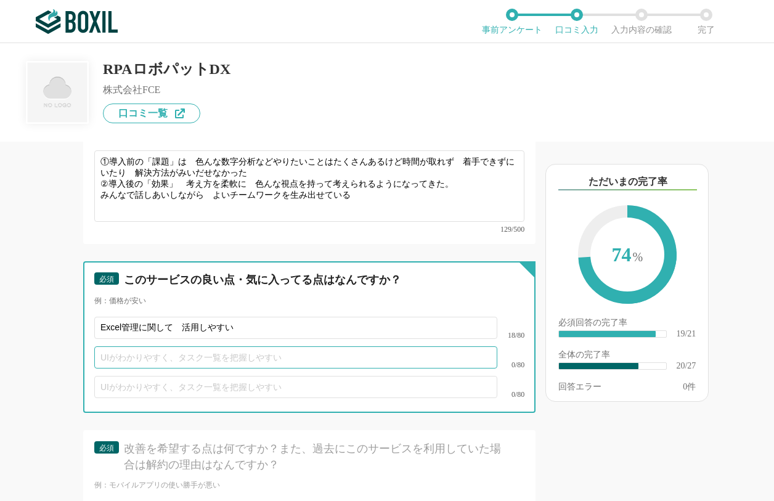
click at [173, 368] on input "text" at bounding box center [295, 357] width 403 height 22
type input "他のアプリとの併用が可能"
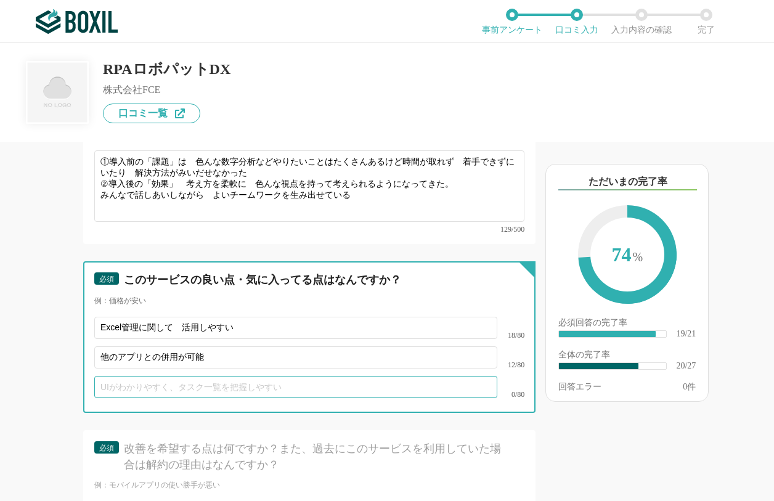
click at [120, 398] on input "text" at bounding box center [295, 387] width 403 height 22
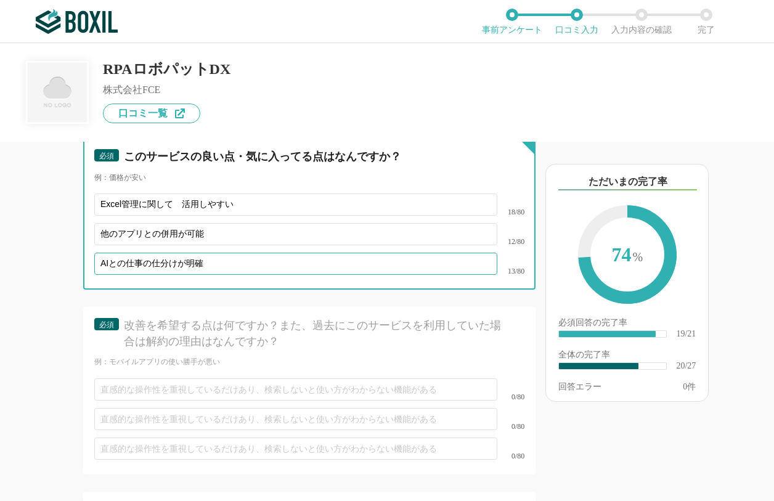
scroll to position [2767, 0]
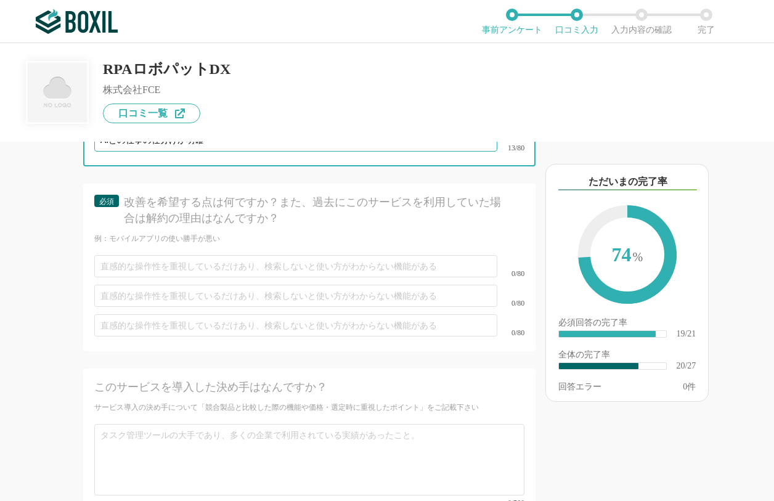
type input "AIとの仕事の仕分けが明確"
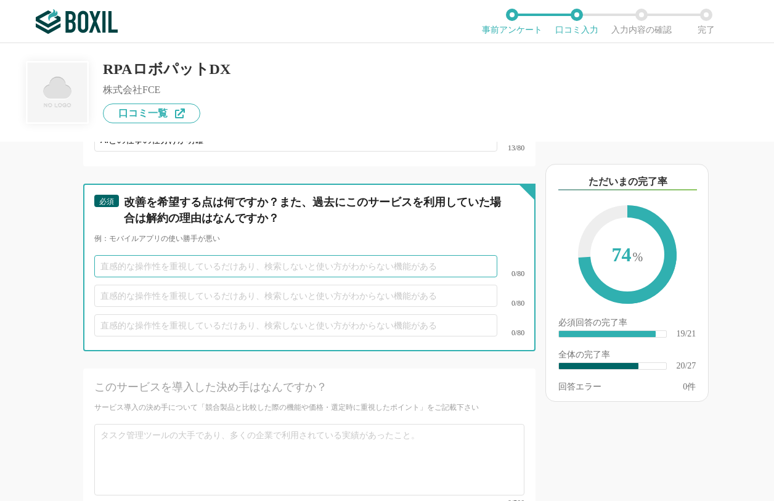
click at [131, 277] on input "text" at bounding box center [295, 266] width 403 height 22
type input "やり方のパターンがたくさんある中での　的確な操作方法の見つけ方のサポート"
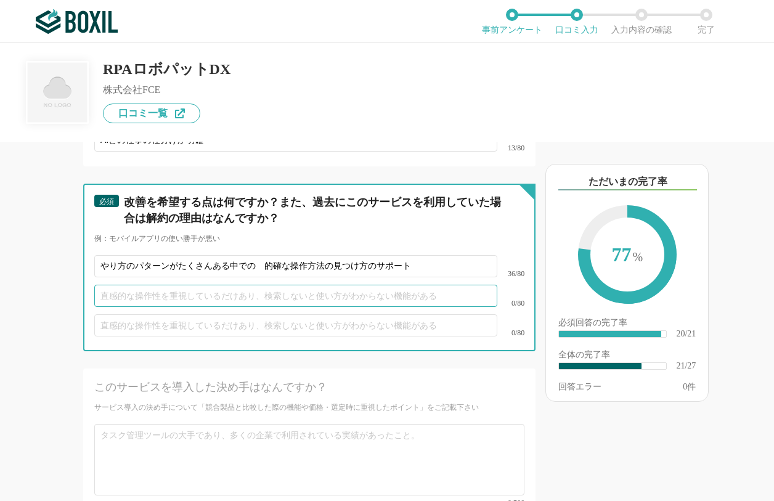
click at [129, 307] on input "text" at bounding box center [295, 296] width 403 height 22
type input "情報がたくさんありすぎて　もう少し検索しやすいマニュアルがあるとうれしい"
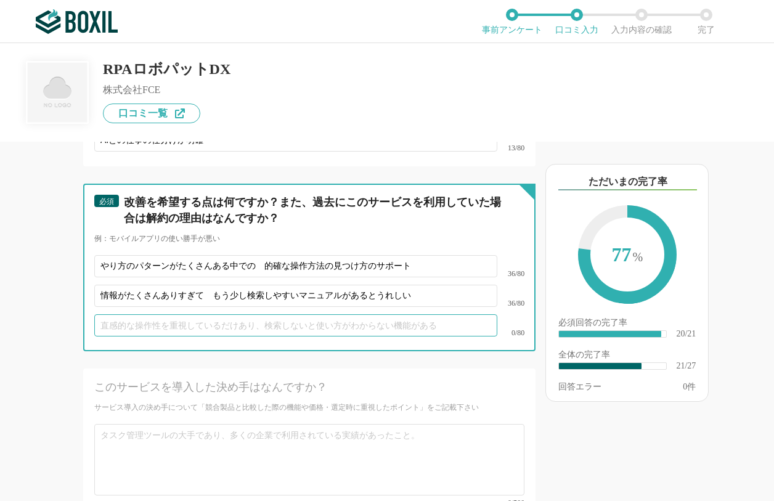
click at [159, 336] on input "text" at bounding box center [295, 325] width 403 height 22
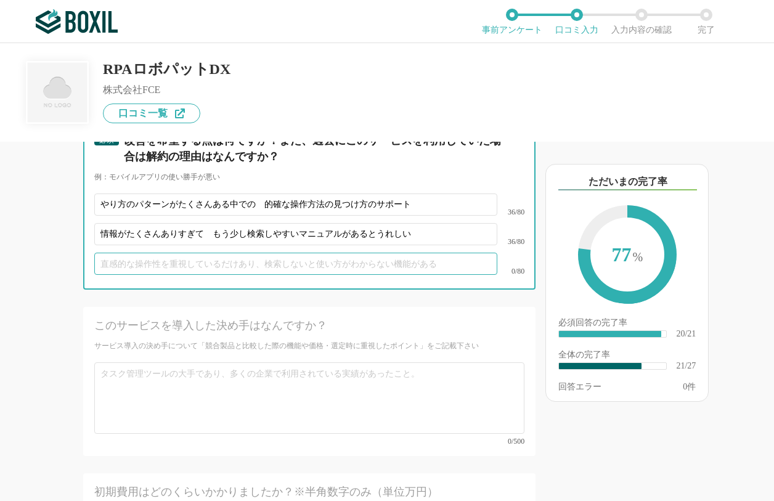
scroll to position [2952, 0]
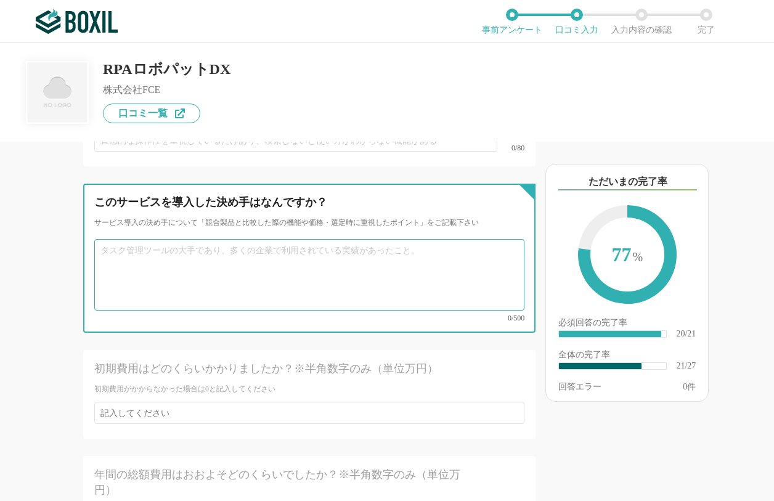
click at [175, 281] on textarea at bounding box center [309, 274] width 430 height 71
drag, startPoint x: 413, startPoint y: 270, endPoint x: 130, endPoint y: 270, distance: 283.4
click at [197, 283] on textarea at bounding box center [309, 274] width 430 height 71
drag, startPoint x: 104, startPoint y: 263, endPoint x: 361, endPoint y: 278, distance: 257.3
click at [361, 278] on textarea at bounding box center [309, 274] width 430 height 71
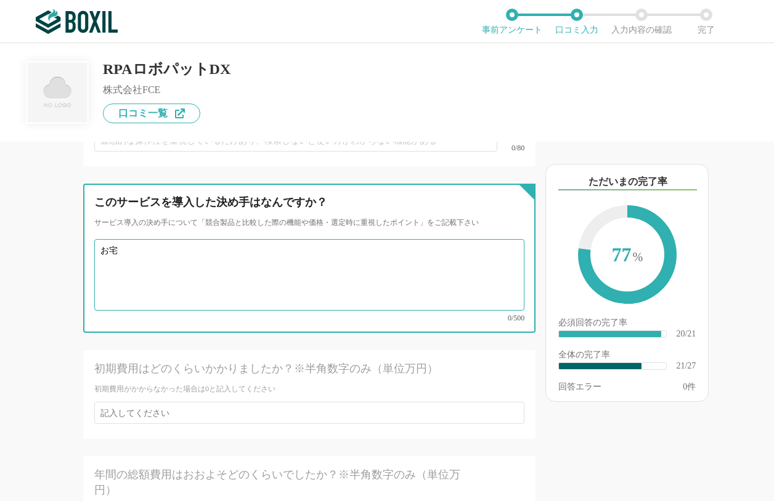
type textarea "お"
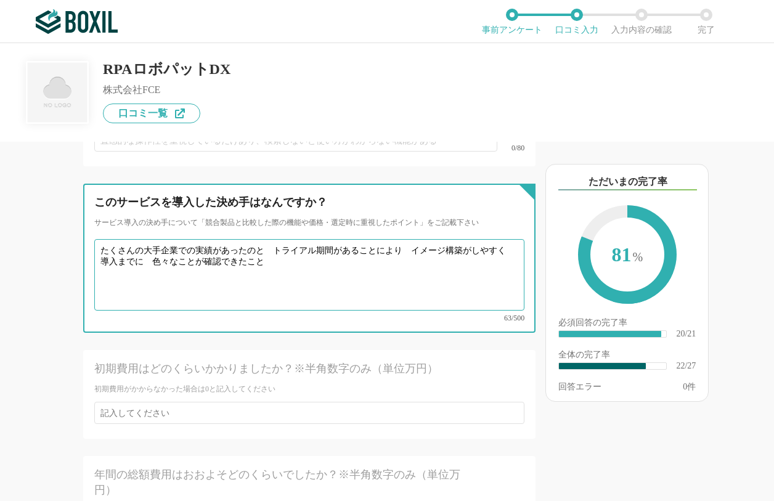
type textarea "たくさんの大手企業での実績があったのと　トライアル期間があることにより　イメージ構築がしやすく　導入までに　色々なことが確認できたこと"
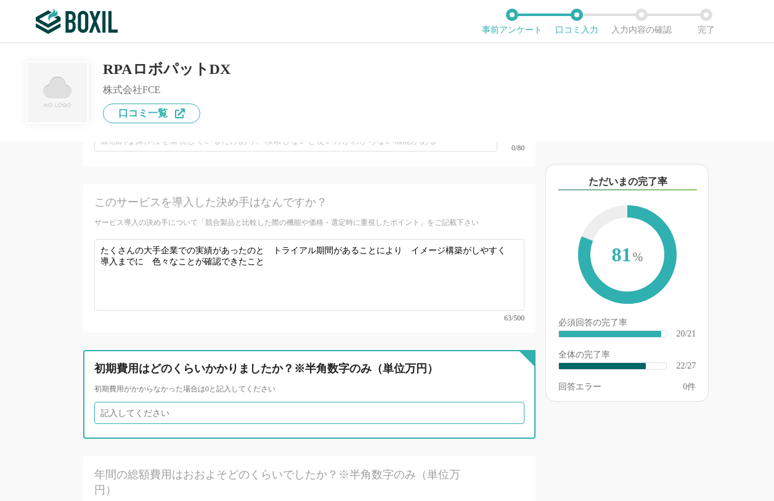
click at [139, 424] on input "number" at bounding box center [309, 413] width 430 height 22
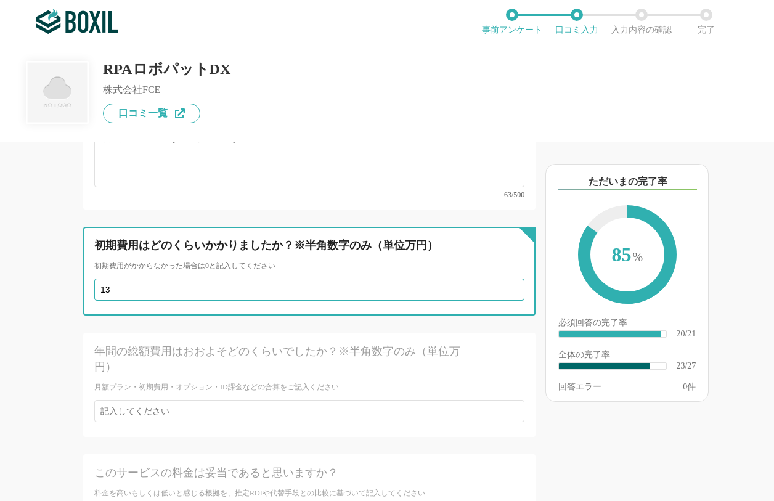
scroll to position [3136, 0]
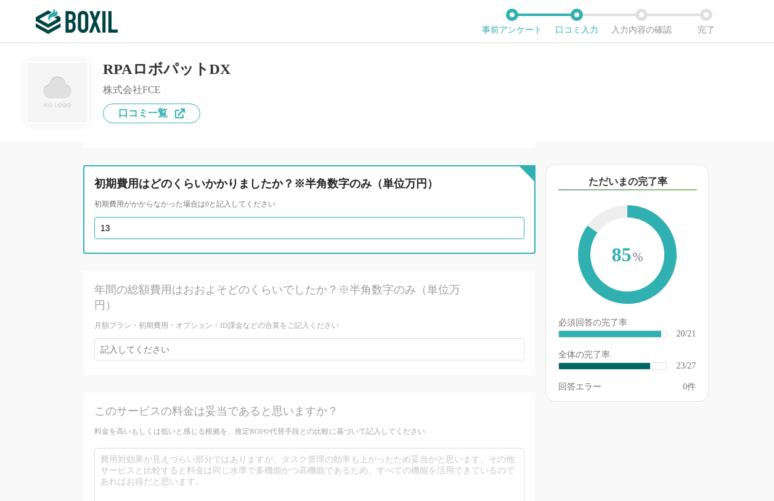
type input "13"
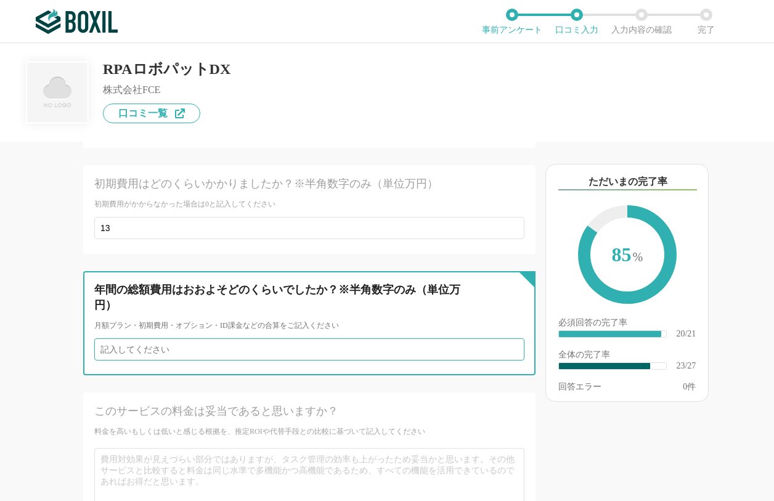
click at [205, 353] on input "number" at bounding box center [309, 349] width 430 height 22
type input "168"
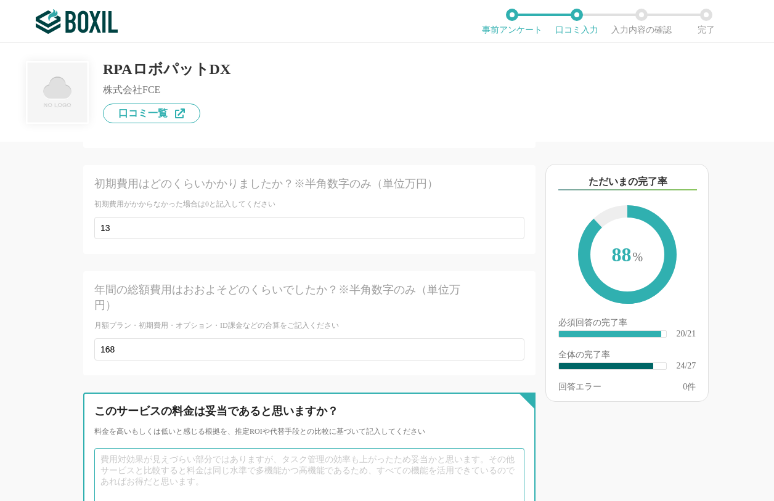
drag, startPoint x: 230, startPoint y: 468, endPoint x: 217, endPoint y: 467, distance: 12.4
click at [217, 467] on textarea at bounding box center [309, 483] width 430 height 71
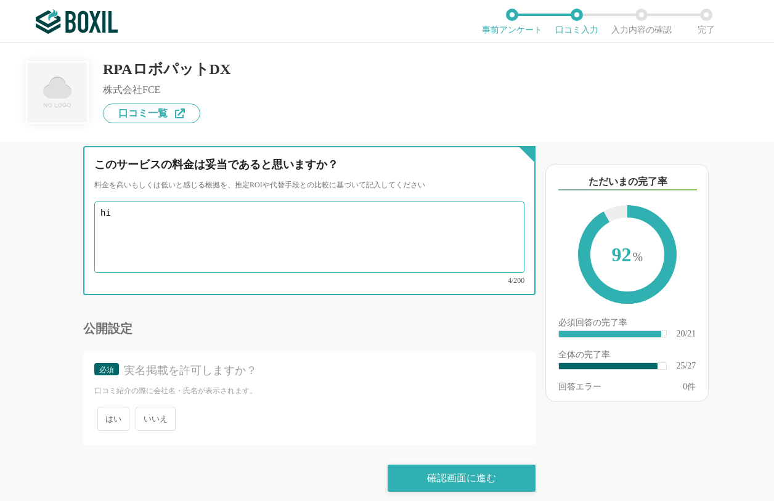
type textarea "h"
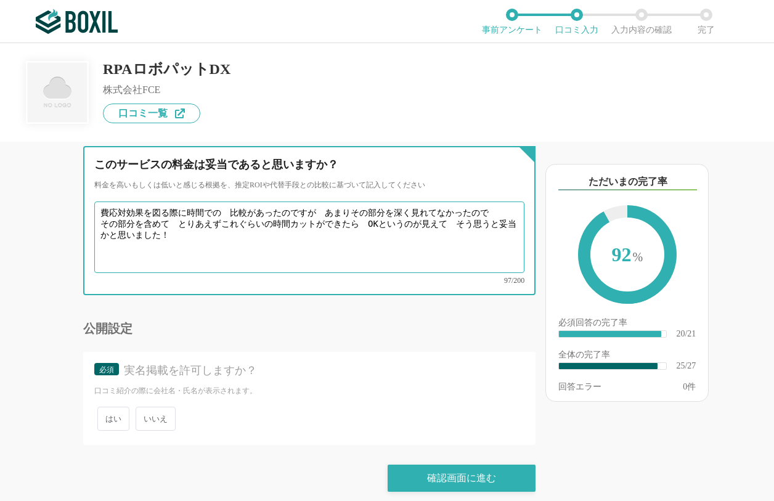
type textarea "費応対効果を図る際に時間での　比較があったのですが　あまりその部分を深く見れてなかったので その部分を含めて　とりあえずこれぐらいの時間カットができたら　OK…"
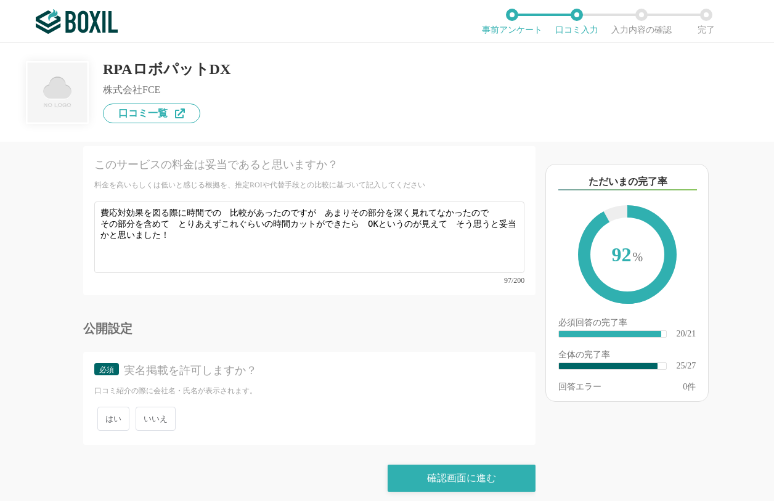
click at [151, 426] on span "いいえ" at bounding box center [156, 419] width 40 height 24
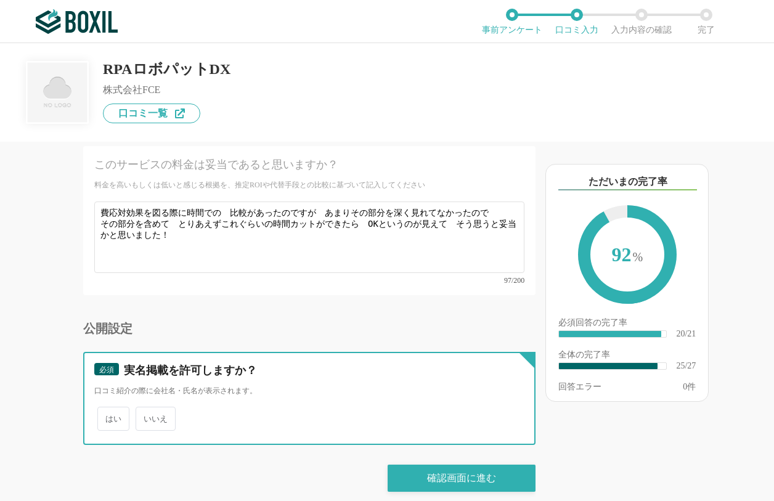
click at [147, 416] on input "いいえ" at bounding box center [143, 412] width 8 height 8
radio input "true"
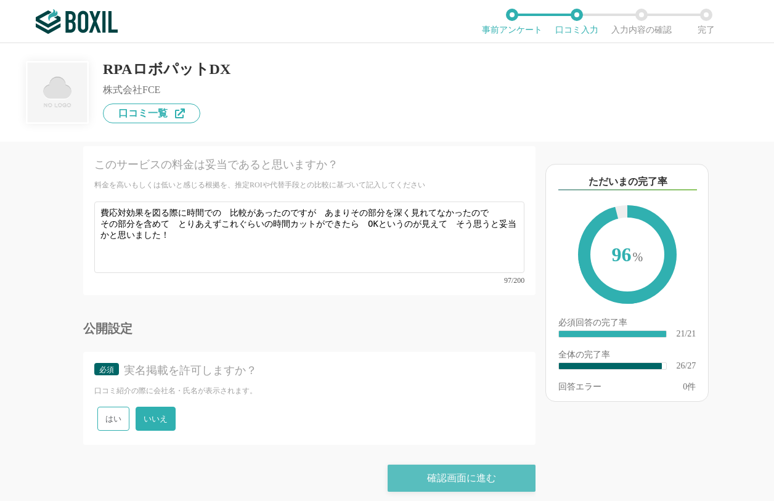
click at [450, 477] on div "確認画面に進む" at bounding box center [462, 478] width 148 height 27
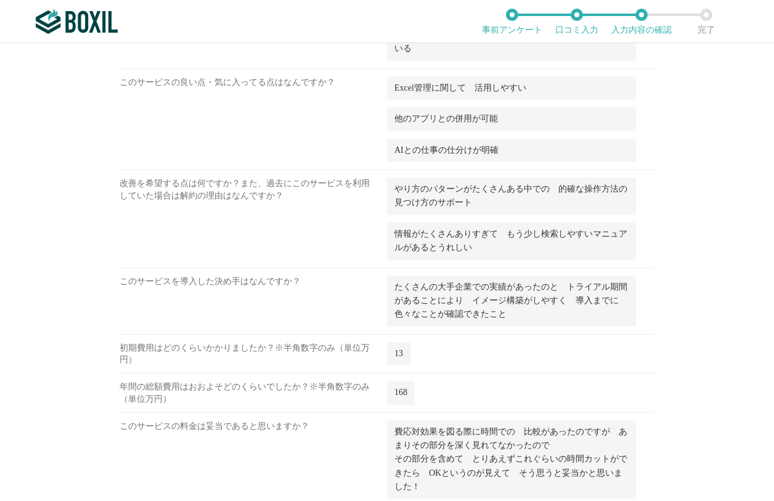
scroll to position [1512, 0]
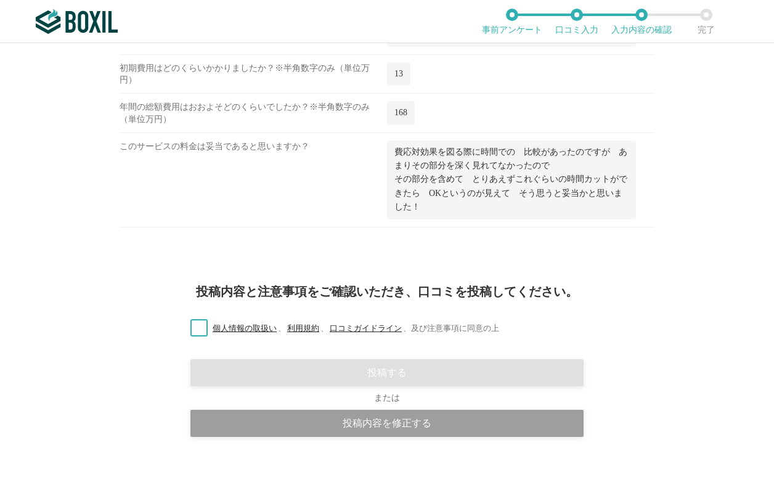
click at [192, 325] on label "個人情報の取扱い 、 利用規約 、 口コミガイドライン 、 及び注意事項に同意の上" at bounding box center [340, 328] width 319 height 13
click at [0, 0] on input "個人情報の取扱い 、 利用規約 、 口コミガイドライン 、 及び注意事項に同意の上" at bounding box center [0, 0] width 0 height 0
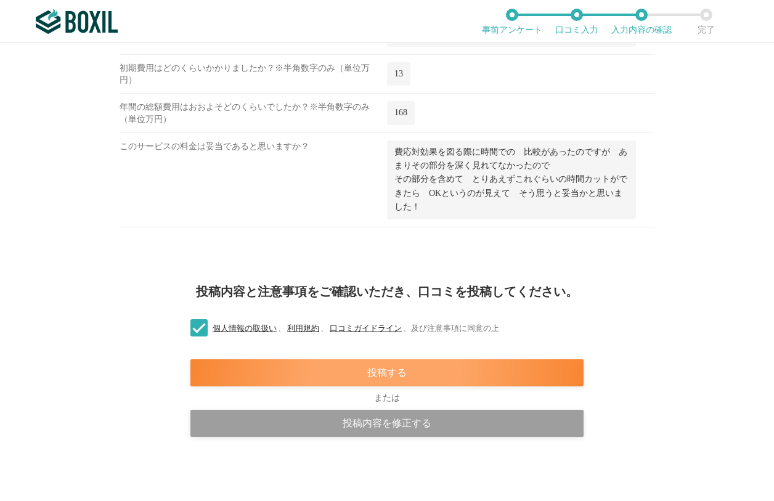
click at [315, 375] on div "投稿する" at bounding box center [386, 372] width 393 height 27
